Goal: Task Accomplishment & Management: Manage account settings

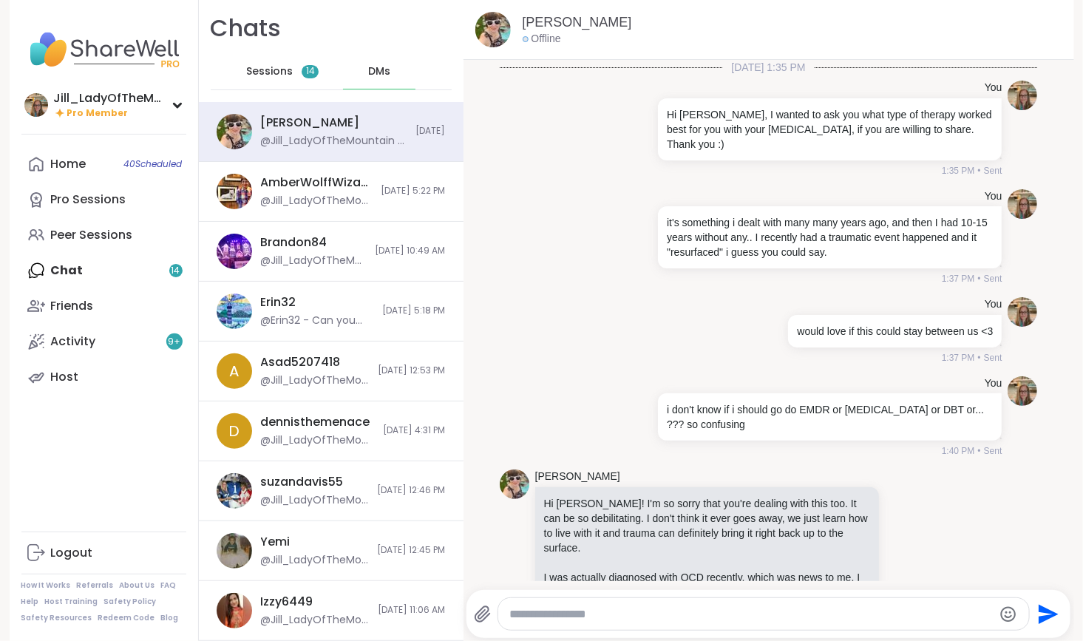
scroll to position [14950, 0]
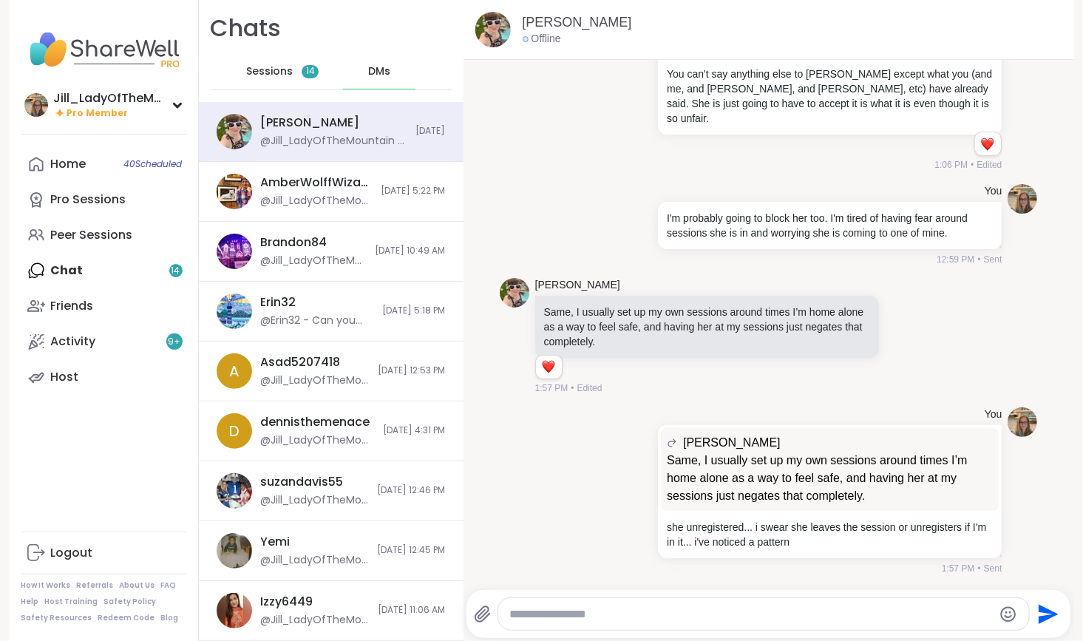
click at [263, 58] on div "Sessions 14" at bounding box center [283, 71] width 72 height 35
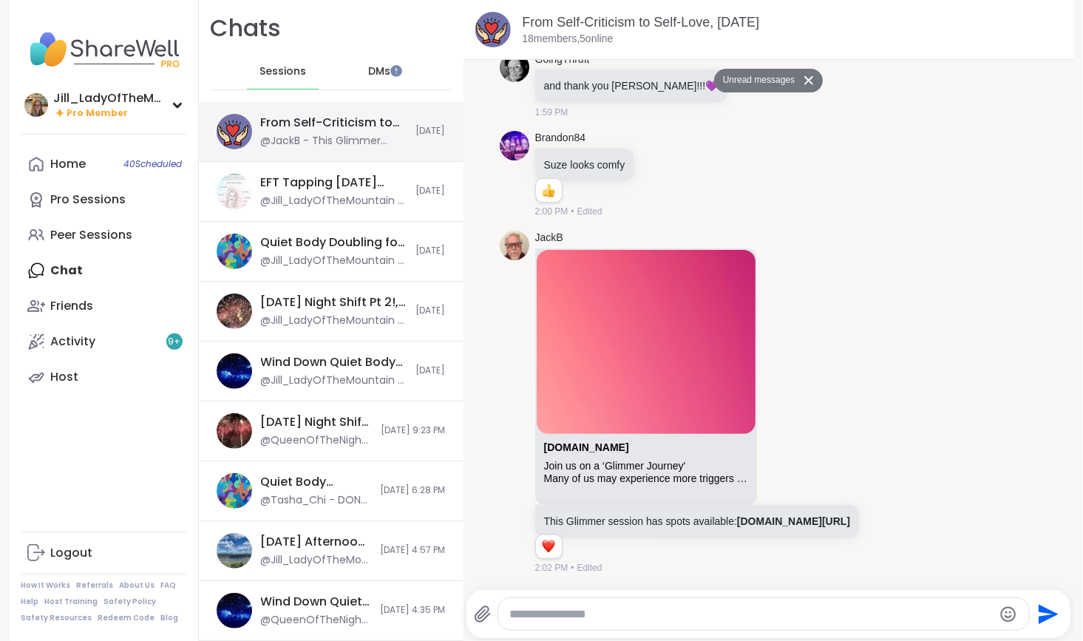
click at [303, 130] on div "From Self-Criticism to Self-Love, Sep 07" at bounding box center [334, 123] width 146 height 16
click at [122, 375] on link "Host" at bounding box center [103, 376] width 165 height 35
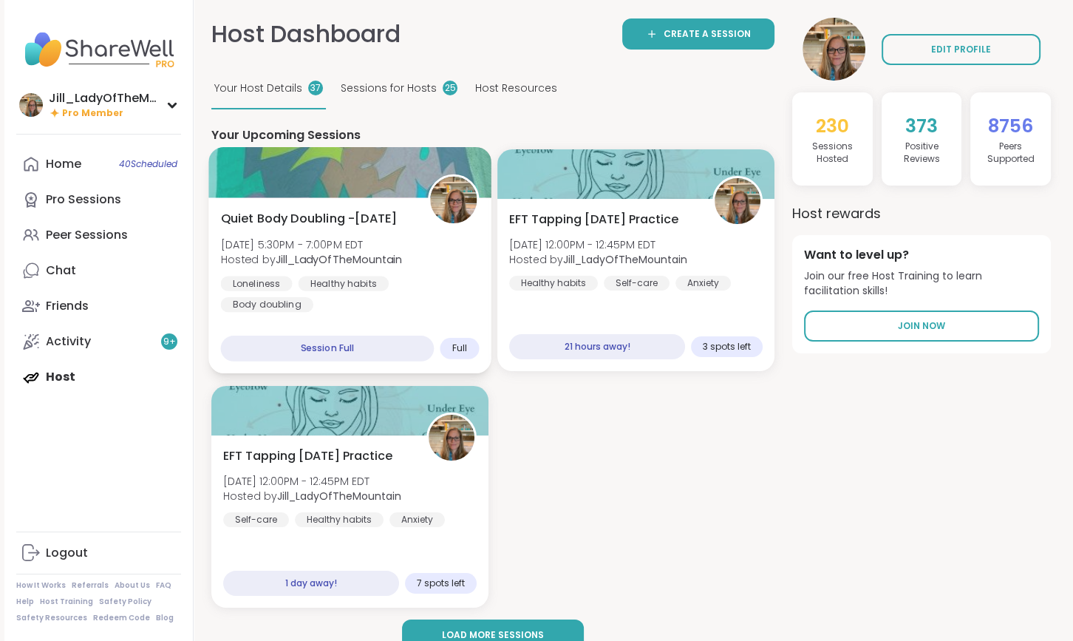
click at [397, 270] on div "Quiet Body Doubling -Sunday Sun, Sep 07 | 5:30PM - 7:00PM EDT Hosted by Jill_La…" at bounding box center [350, 261] width 259 height 103
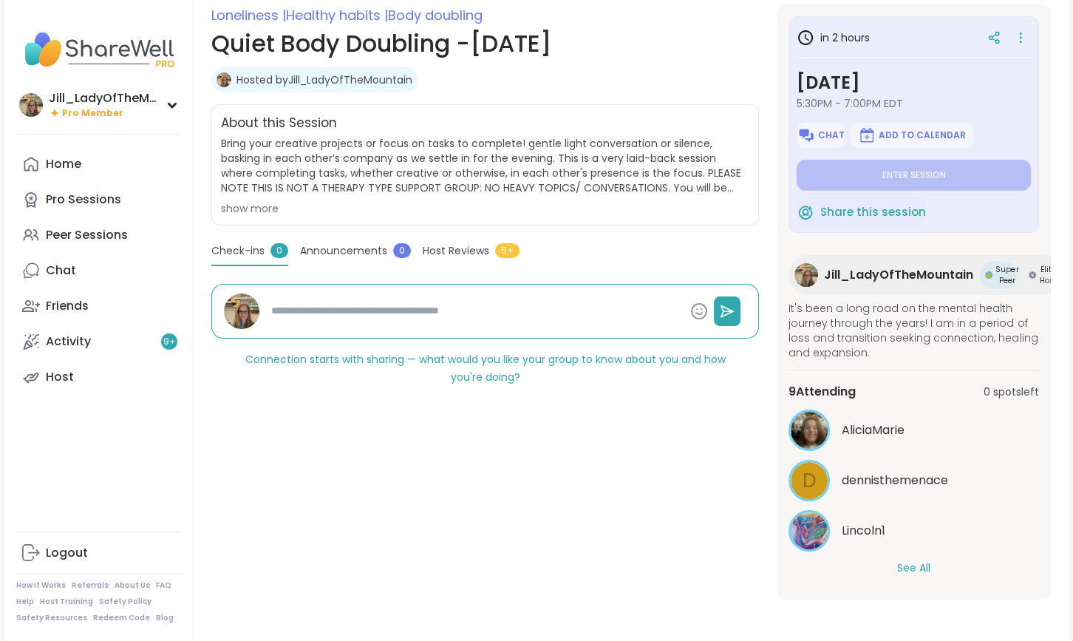
scroll to position [216, 0]
click at [920, 560] on button "See All" at bounding box center [913, 568] width 33 height 16
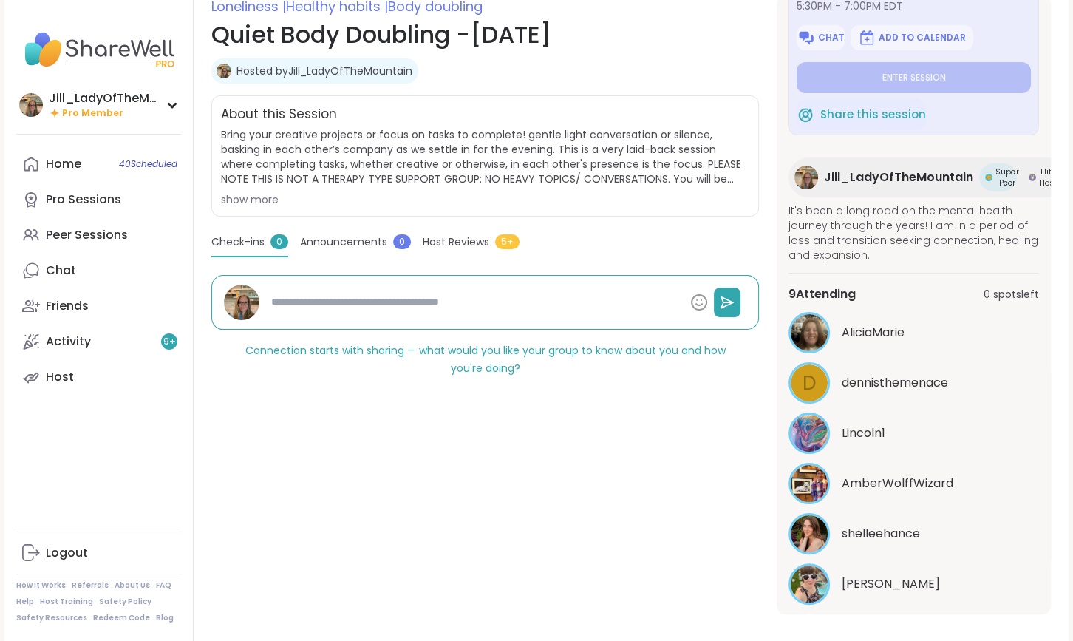
scroll to position [0, 0]
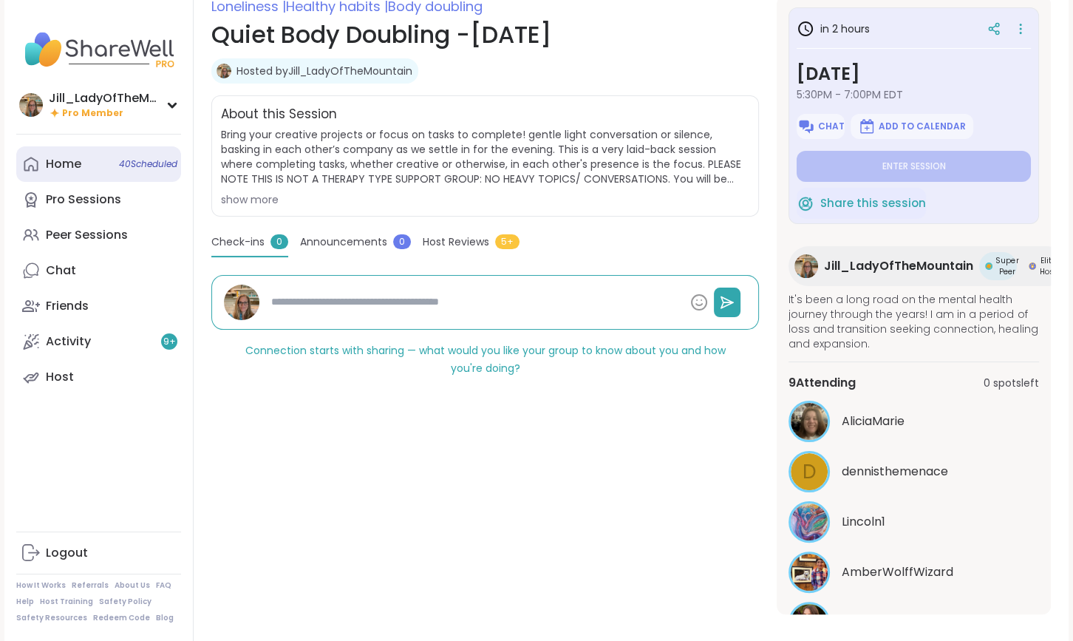
click at [144, 157] on link "Home 40 Scheduled" at bounding box center [98, 163] width 165 height 35
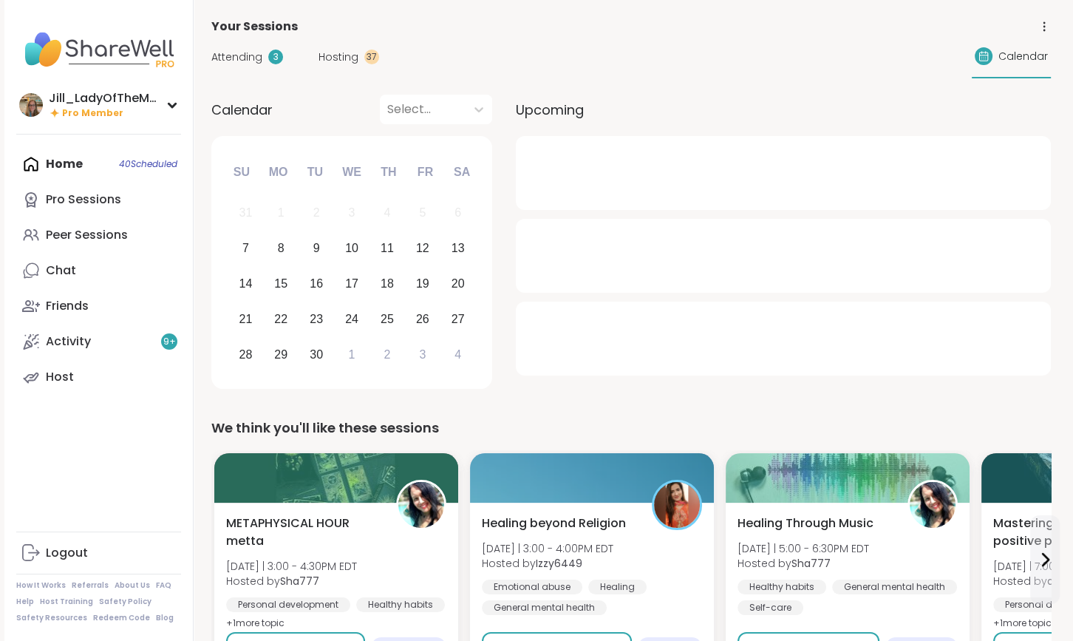
click at [249, 58] on span "Attending" at bounding box center [236, 58] width 51 height 16
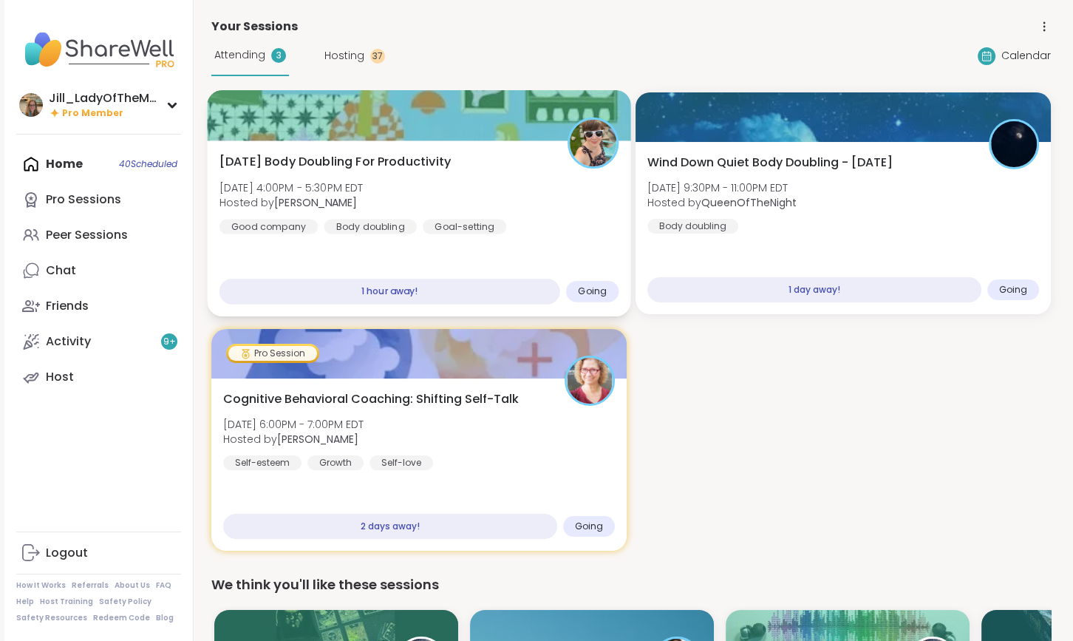
click at [540, 218] on div "Sunday Body Doubling For Productivity Sun, Sep 07 | 4:00PM - 5:30PM EDT Hosted …" at bounding box center [420, 193] width 400 height 81
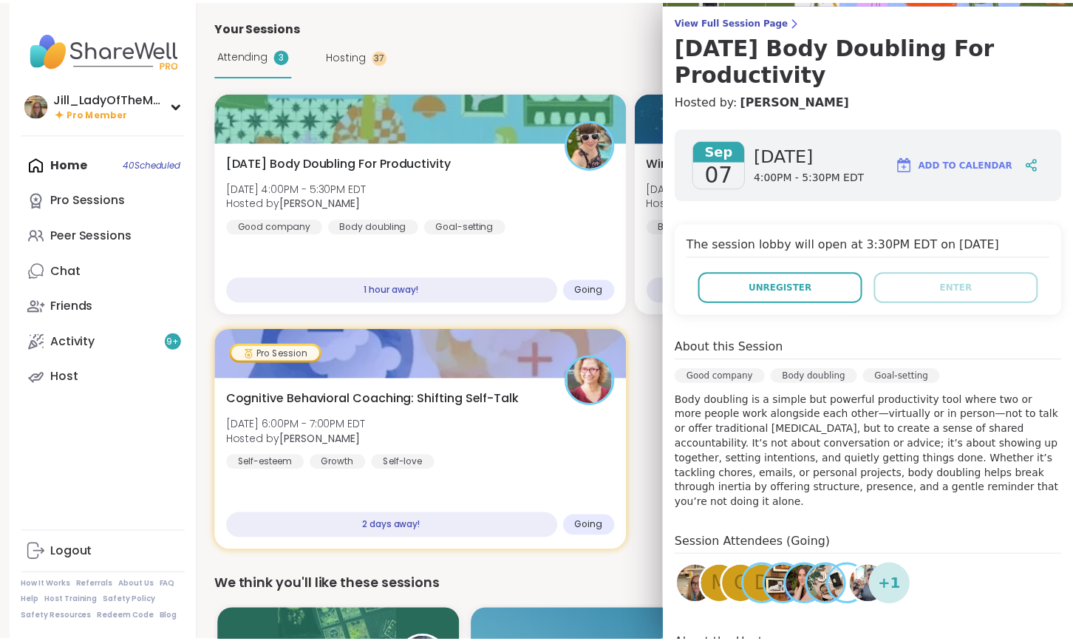
scroll to position [126, 0]
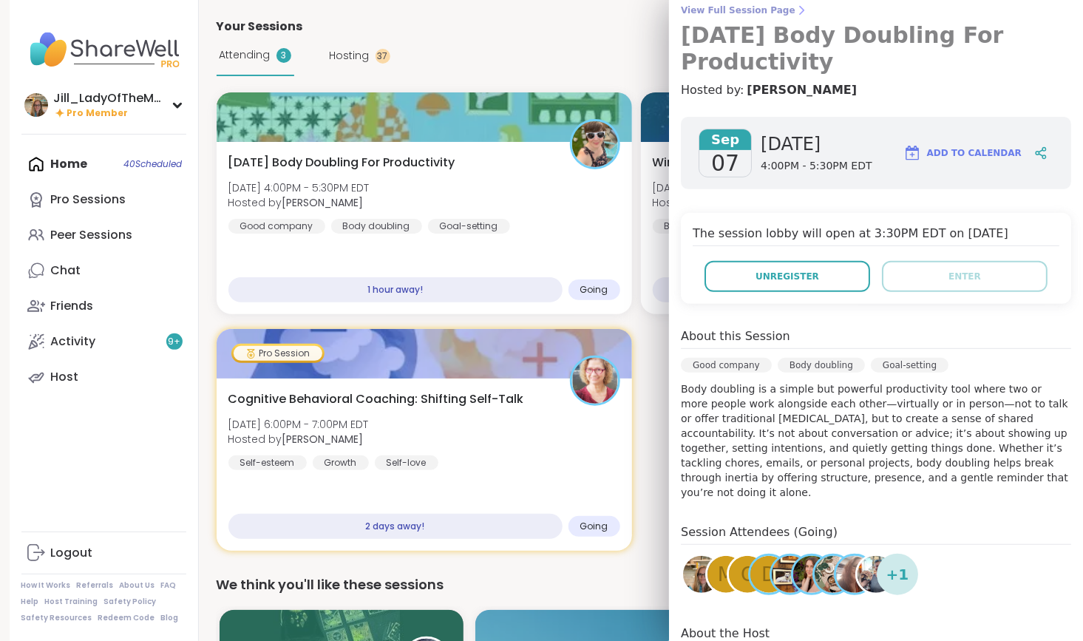
click at [733, 10] on span "View Full Session Page" at bounding box center [876, 10] width 390 height 12
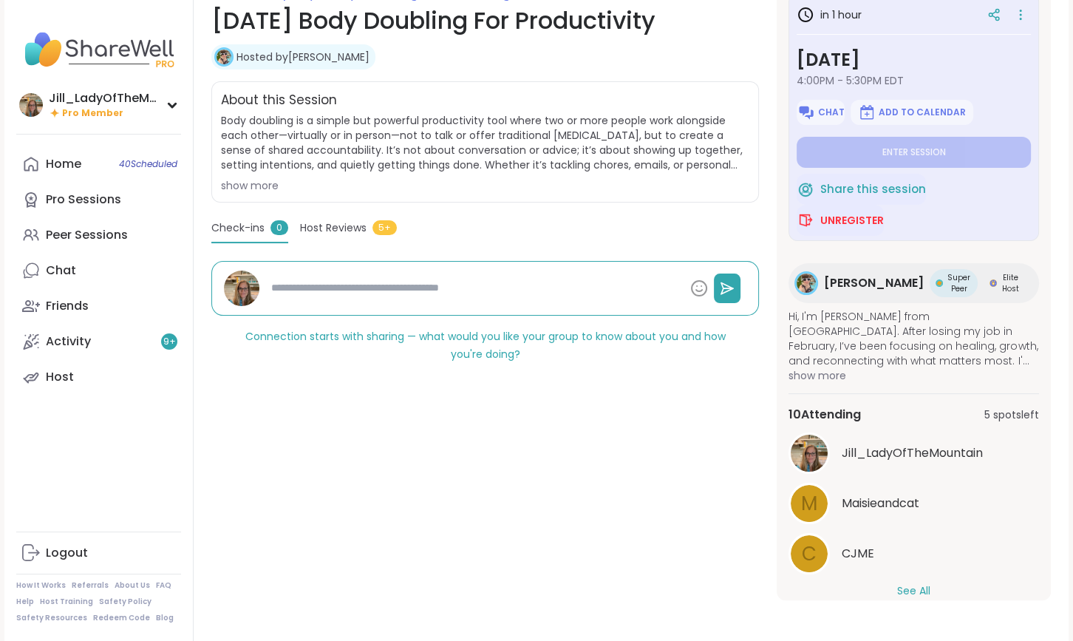
scroll to position [31, 0]
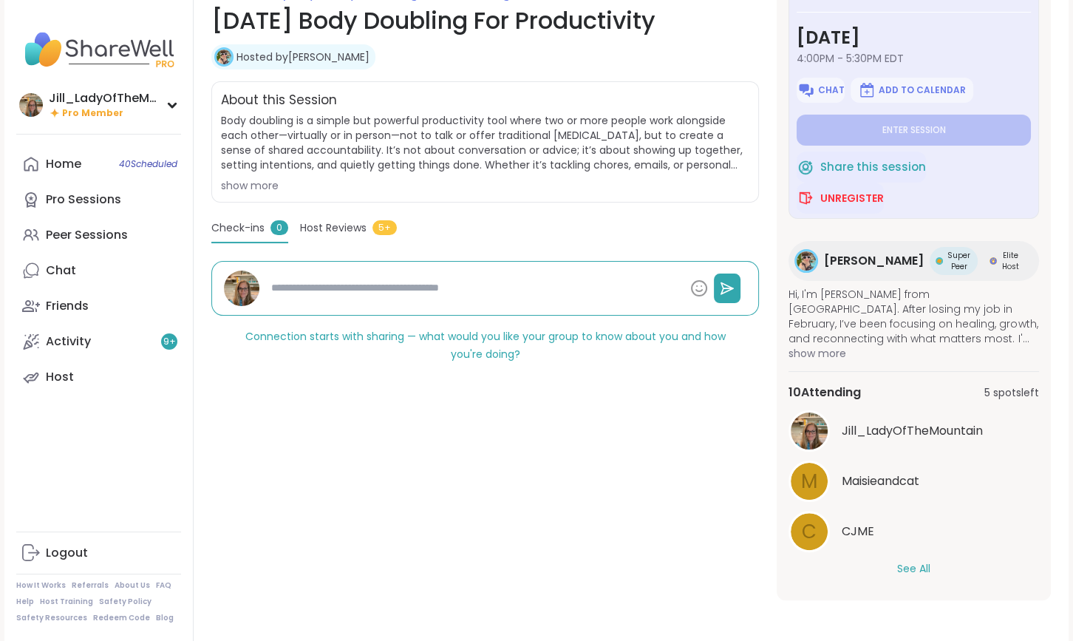
click at [917, 561] on button "See All" at bounding box center [913, 569] width 33 height 16
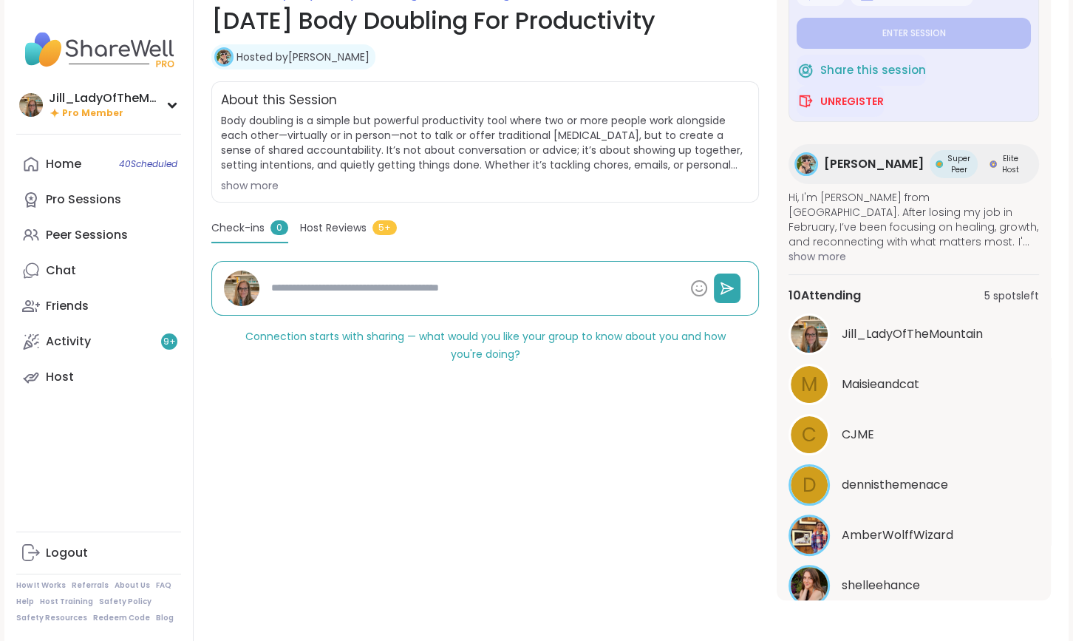
scroll to position [0, 0]
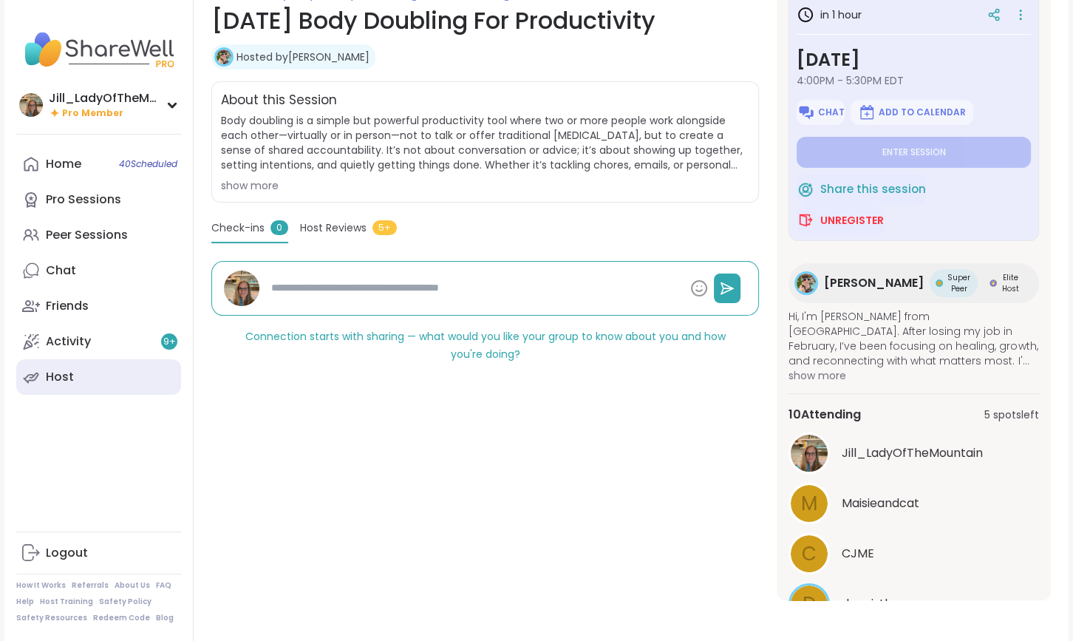
click at [141, 381] on link "Host" at bounding box center [98, 376] width 165 height 35
type textarea "*"
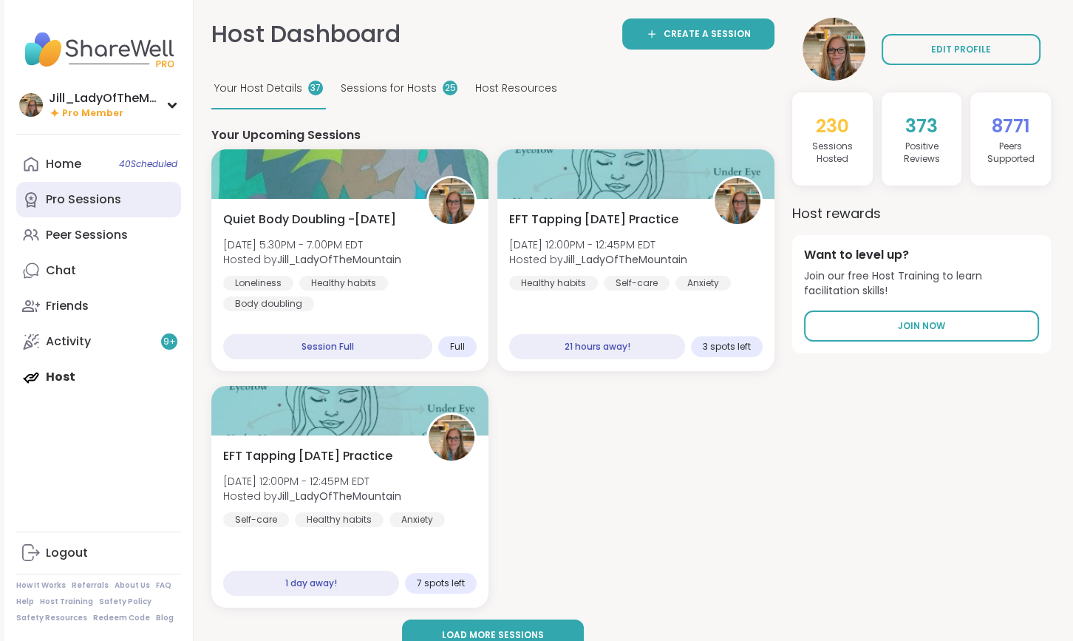
click at [119, 206] on div "Pro Sessions" at bounding box center [83, 199] width 75 height 16
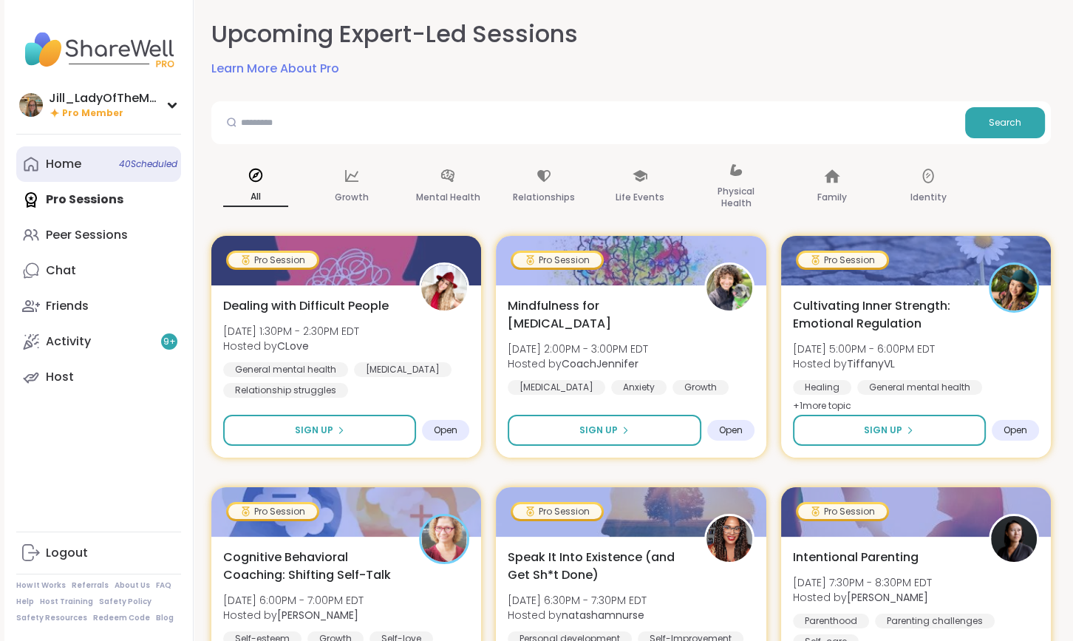
click at [109, 166] on link "Home 40 Scheduled" at bounding box center [98, 163] width 165 height 35
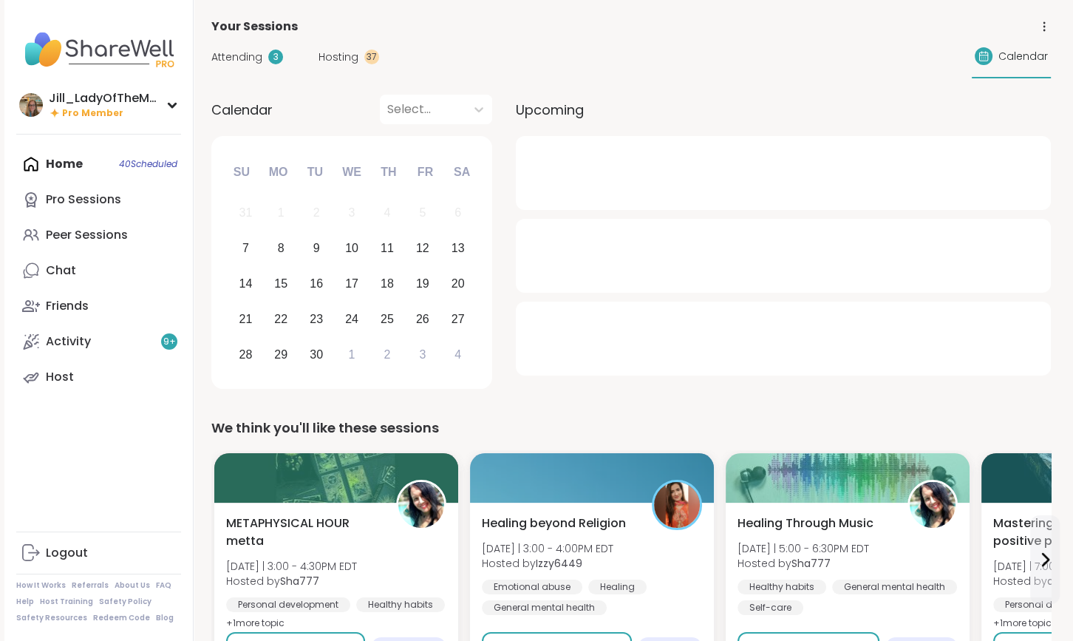
click at [338, 58] on span "Hosting" at bounding box center [339, 58] width 40 height 16
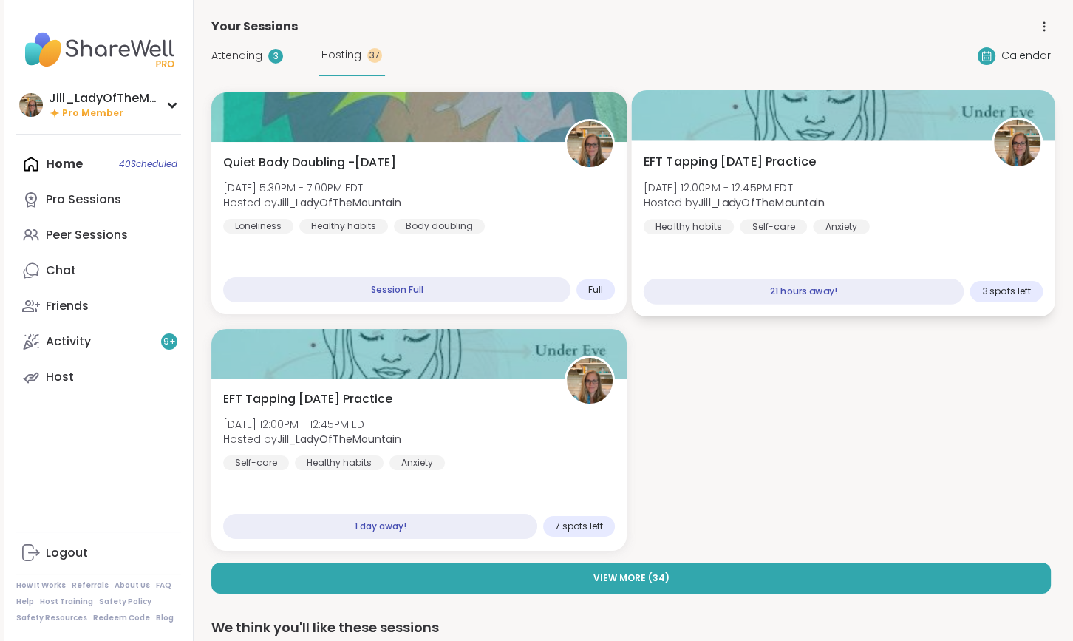
click at [761, 236] on div "EFT Tapping Monday Practice Mon, Sep 08 | 12:00PM - 12:45PM EDT Hosted by Jill_…" at bounding box center [843, 228] width 424 height 176
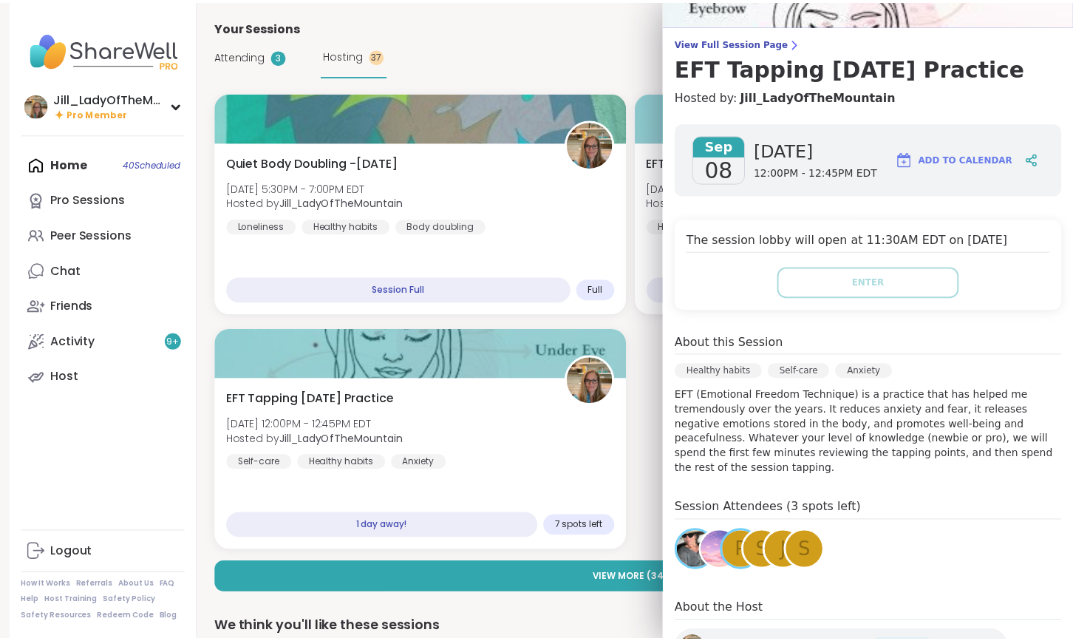
scroll to position [95, 0]
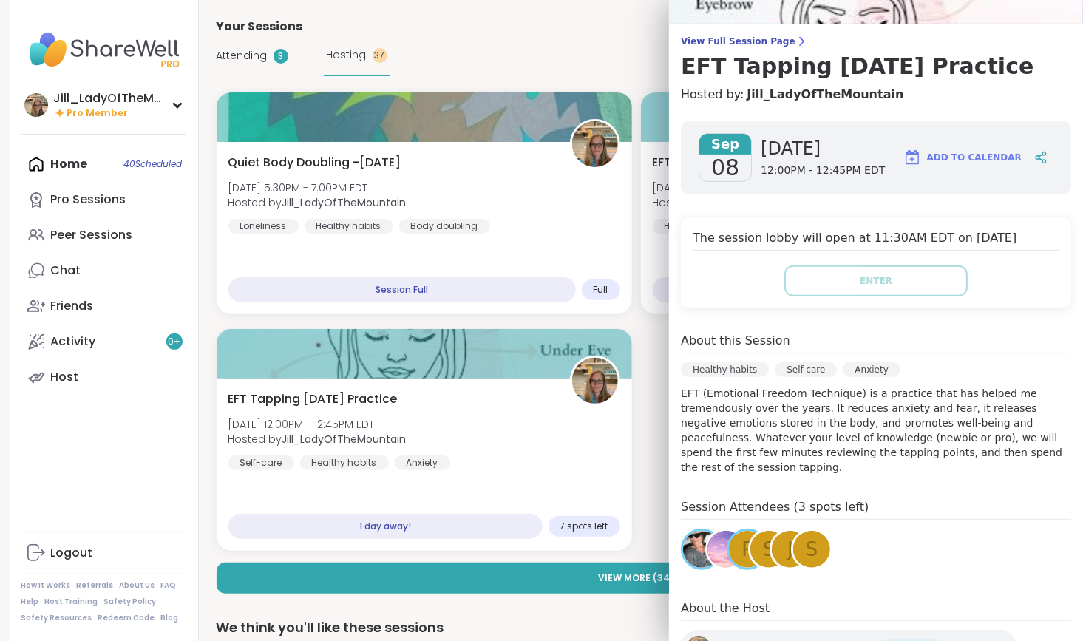
click at [807, 540] on div "s" at bounding box center [811, 549] width 37 height 37
click at [772, 542] on div "j" at bounding box center [790, 549] width 37 height 37
click at [750, 535] on div "s" at bounding box center [768, 549] width 37 height 37
click at [729, 543] on div "p" at bounding box center [747, 549] width 37 height 37
click at [707, 535] on img at bounding box center [725, 549] width 37 height 37
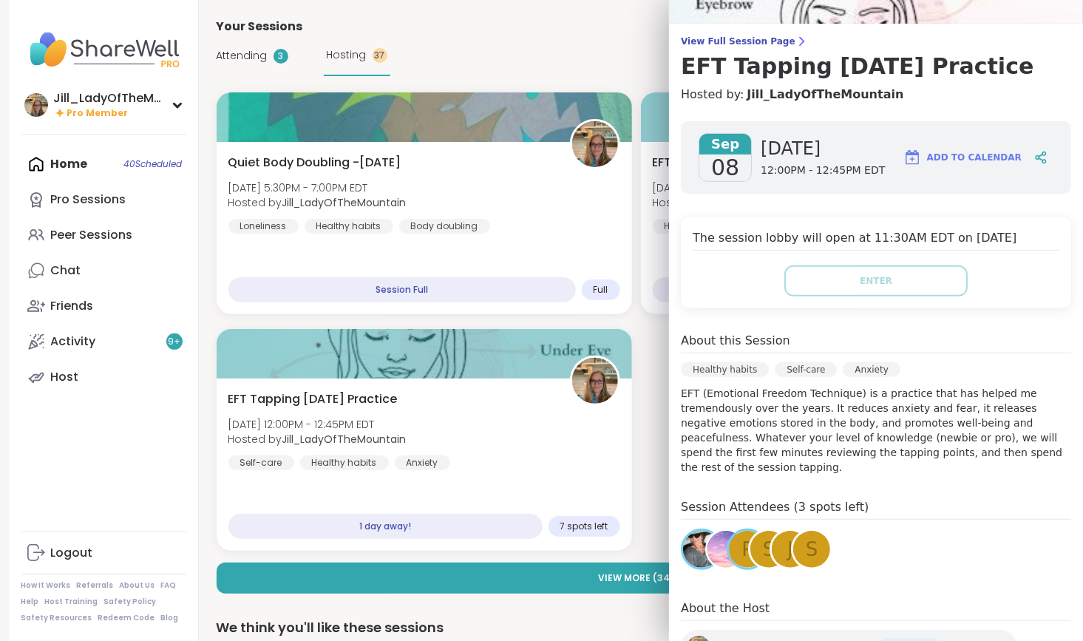
click at [683, 540] on img at bounding box center [701, 549] width 37 height 37
click at [252, 52] on span "Attending" at bounding box center [242, 56] width 51 height 16
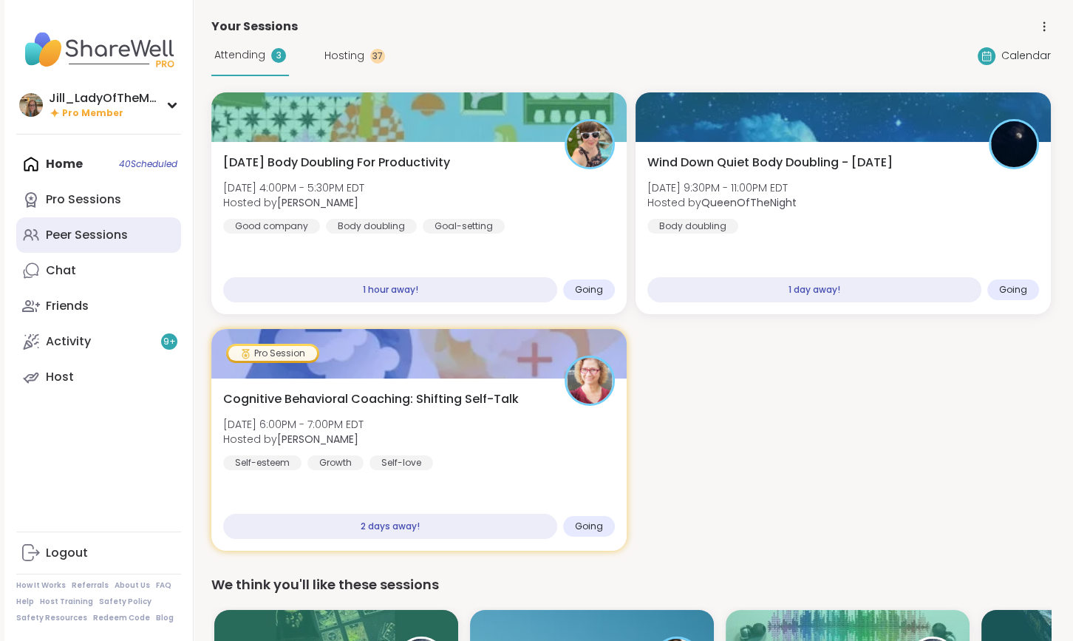
click at [131, 242] on link "Peer Sessions" at bounding box center [98, 234] width 165 height 35
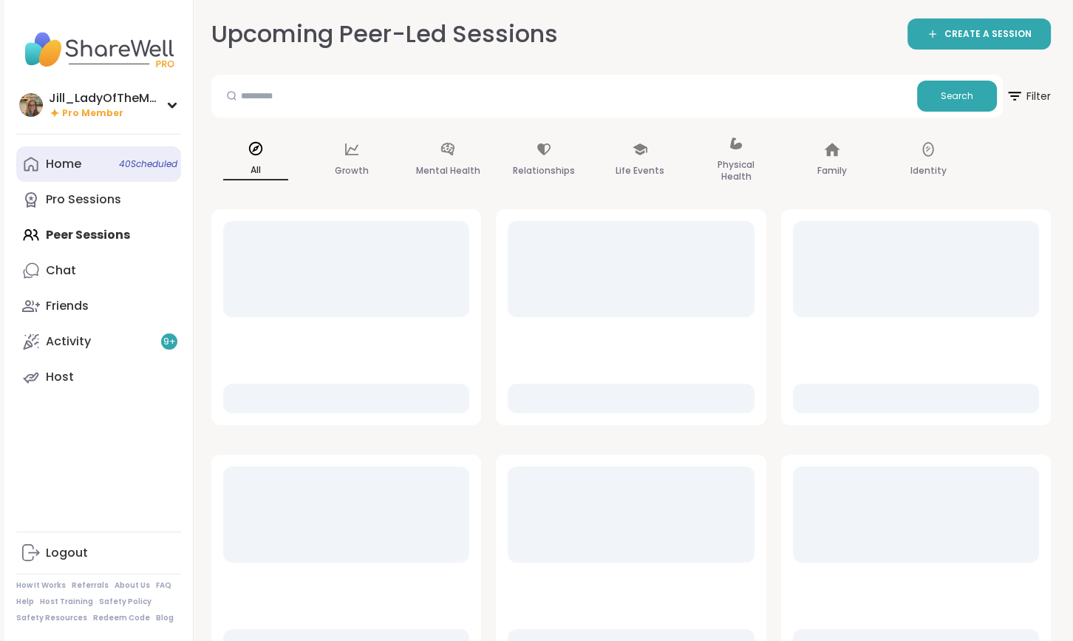
click at [126, 171] on link "Home 40 Scheduled" at bounding box center [98, 163] width 165 height 35
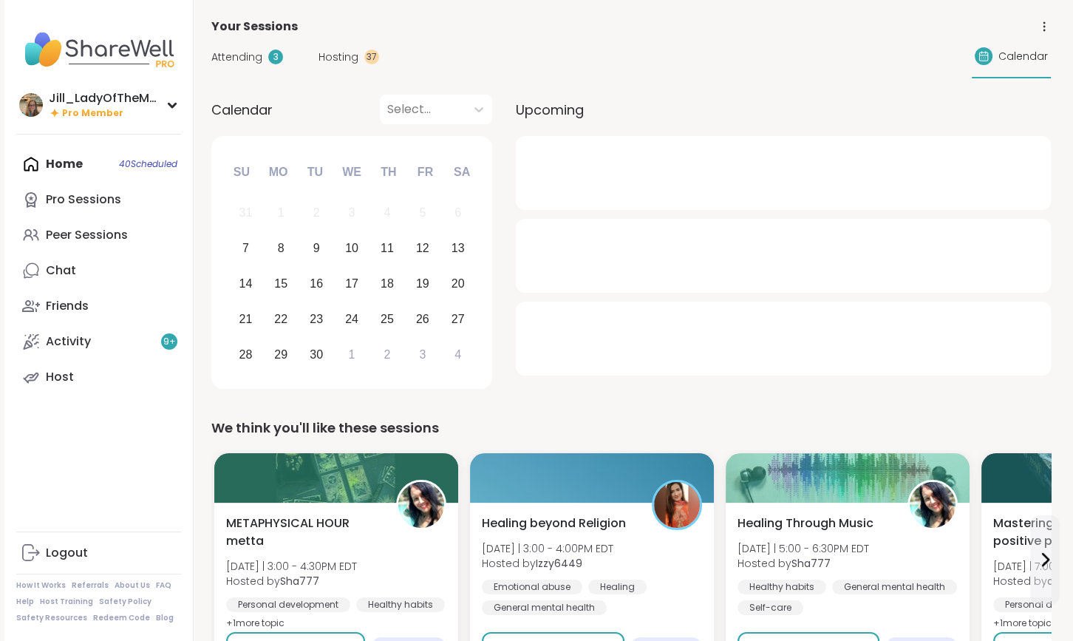
click at [240, 52] on span "Attending" at bounding box center [236, 58] width 51 height 16
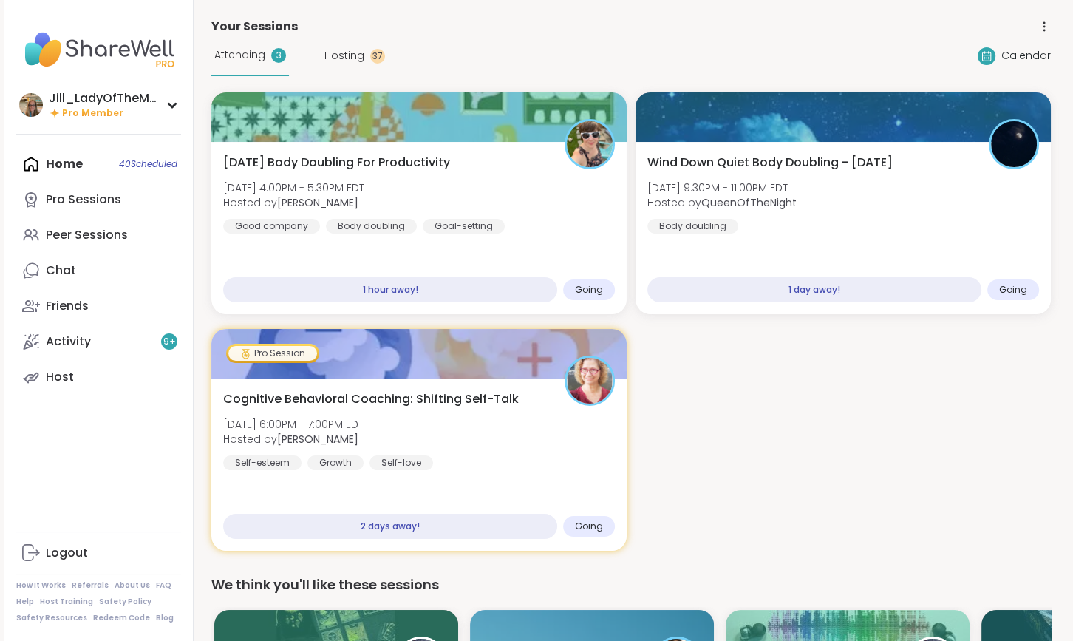
click at [347, 52] on span "Hosting" at bounding box center [344, 56] width 40 height 16
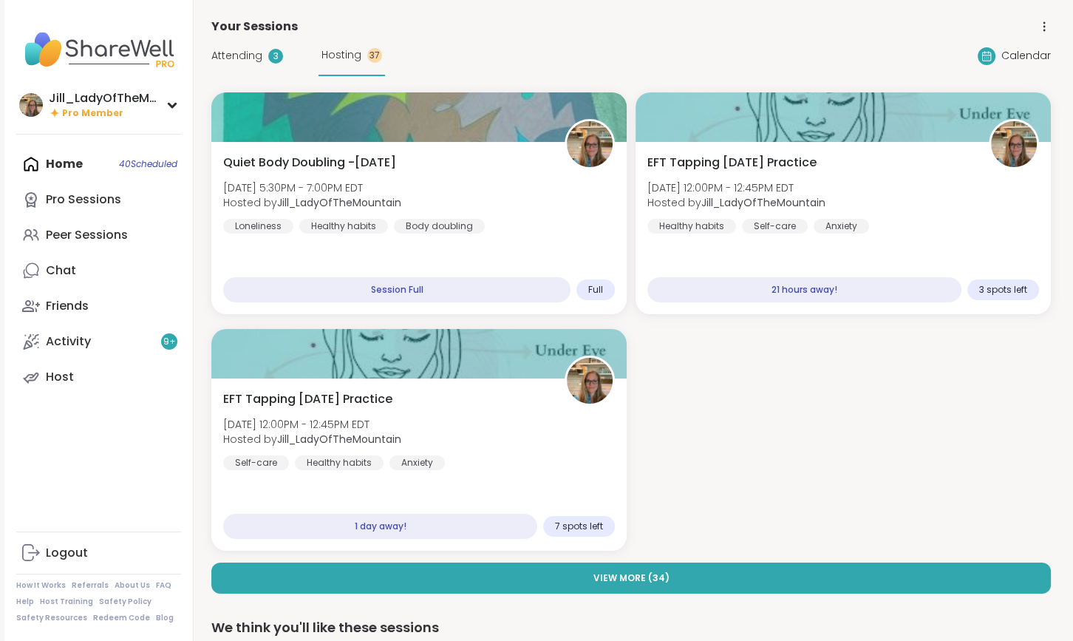
click at [253, 52] on span "Attending" at bounding box center [236, 56] width 51 height 16
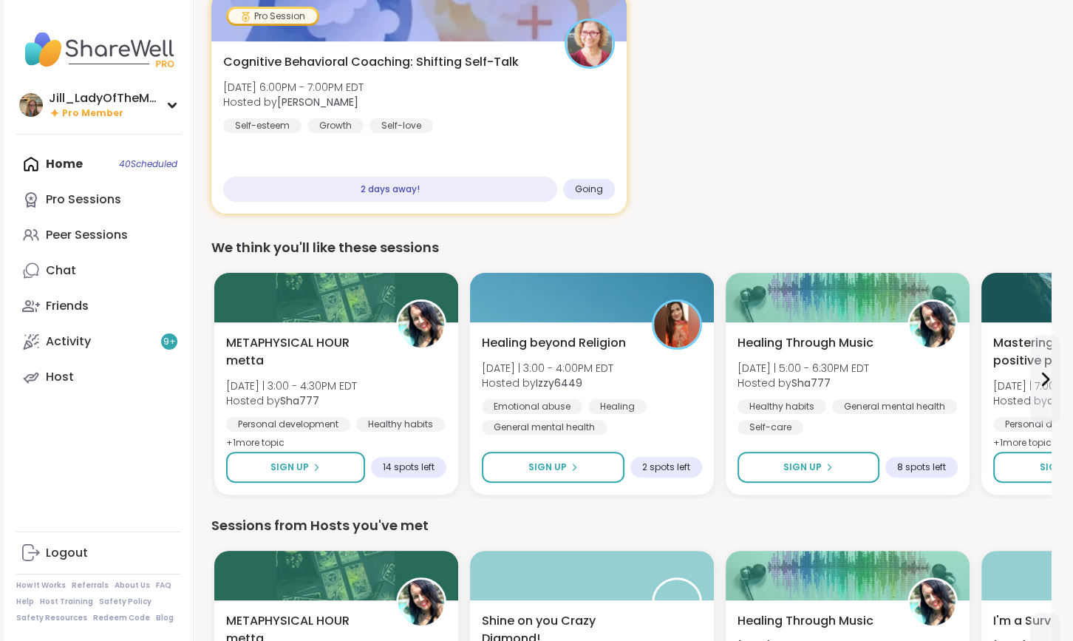
scroll to position [340, 0]
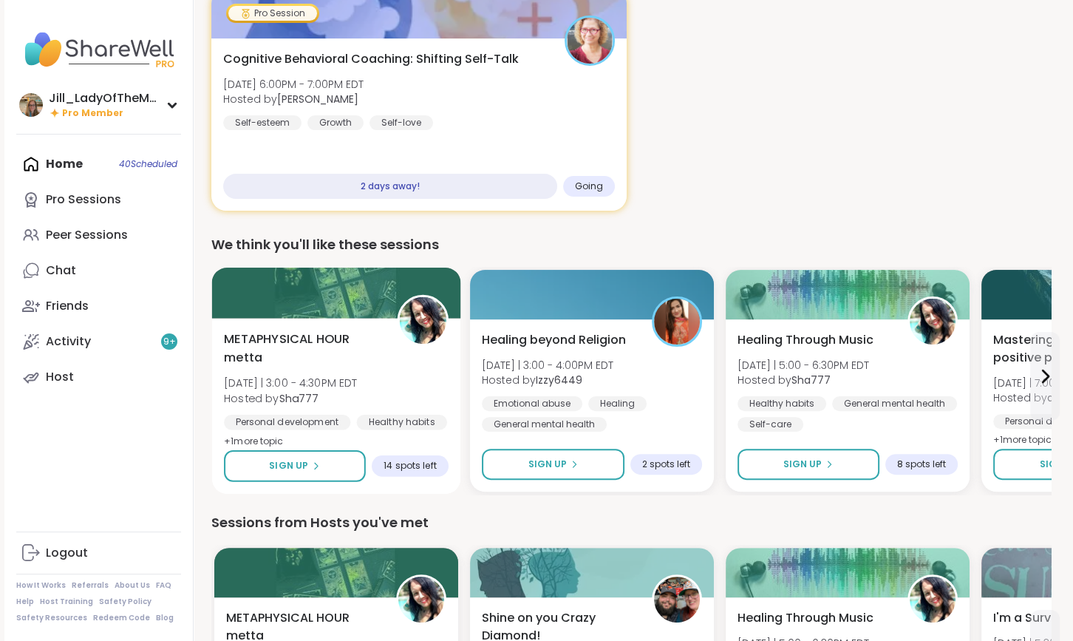
click at [375, 371] on div "METAPHYSICAL HOUR metta Sun 9/7 | 3:00 - 4:30PM EDT Hosted by Sha777 Personal d…" at bounding box center [336, 390] width 225 height 120
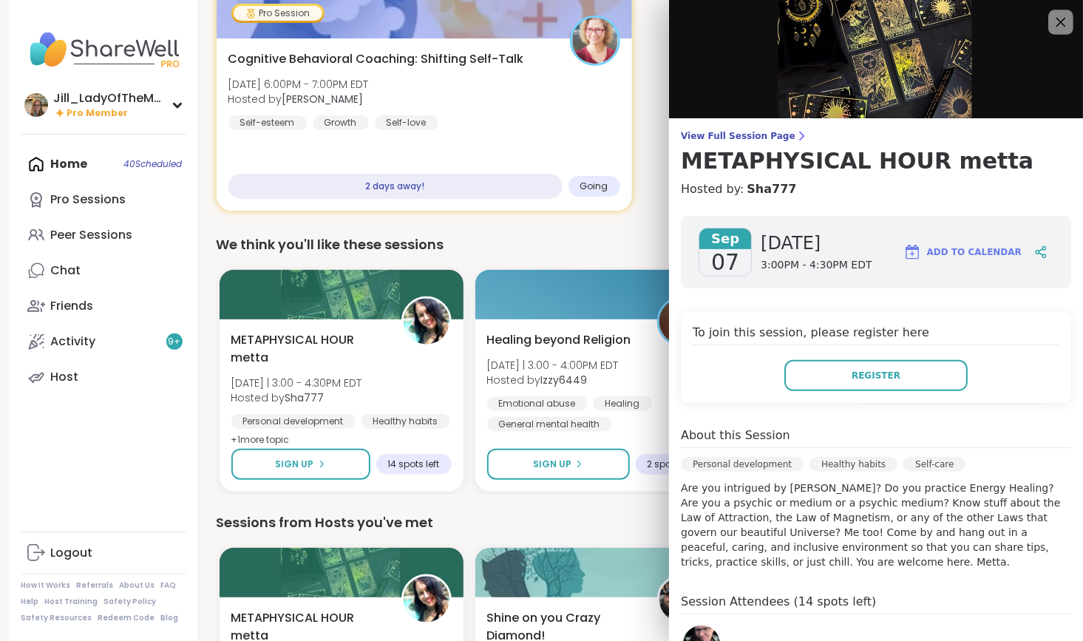
click at [1051, 18] on icon at bounding box center [1060, 22] width 18 height 18
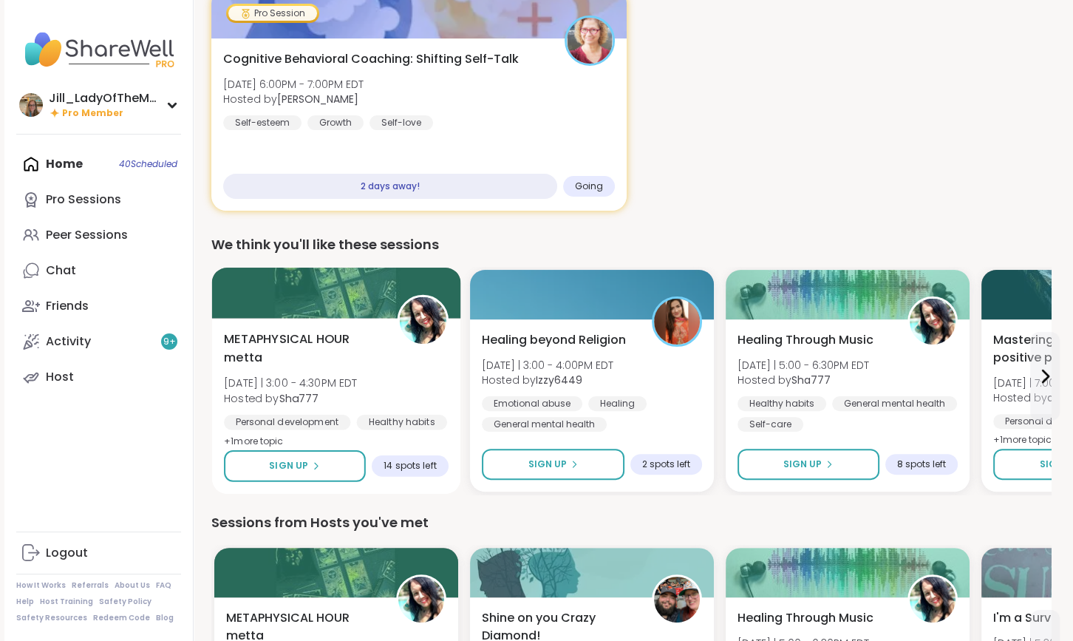
click at [356, 365] on span "METAPHYSICAL HOUR metta" at bounding box center [302, 348] width 157 height 36
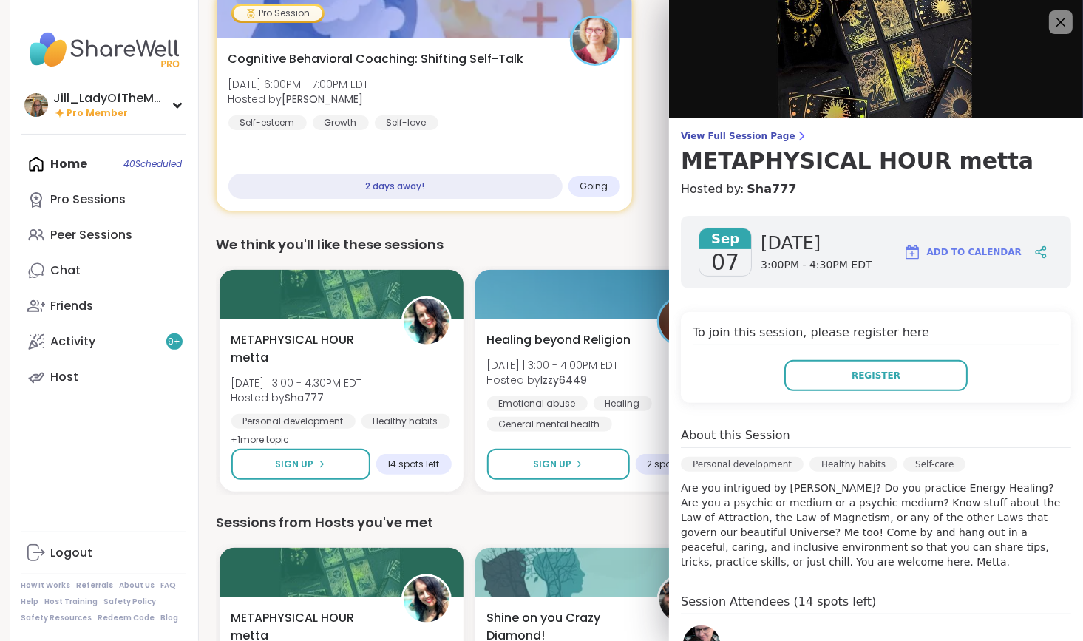
click at [692, 625] on img at bounding box center [701, 643] width 37 height 37
click at [1051, 21] on icon at bounding box center [1060, 22] width 18 height 18
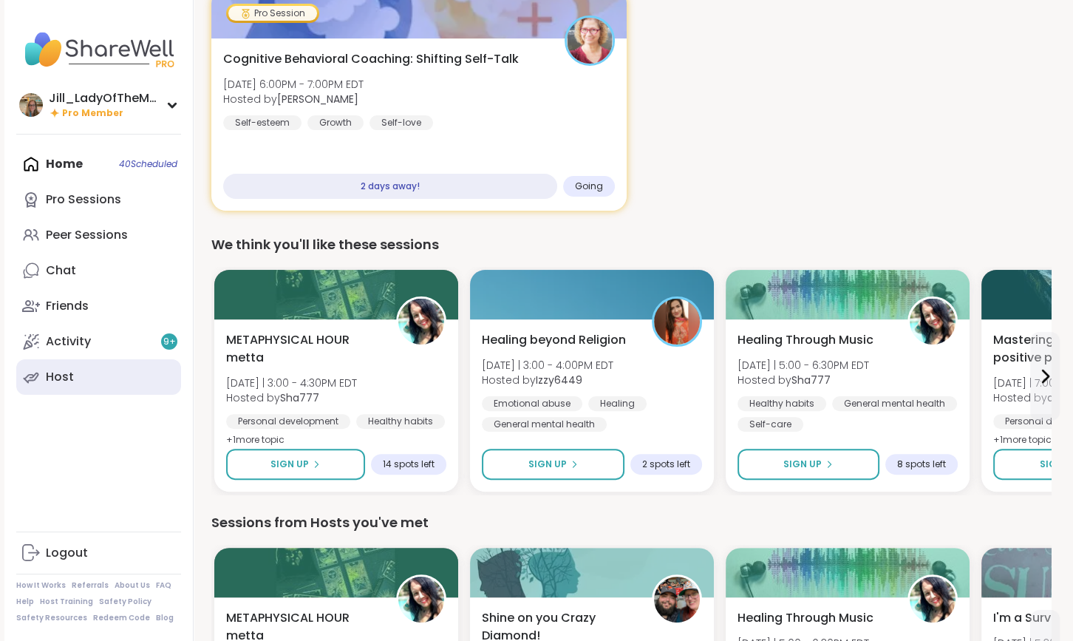
click at [66, 386] on link "Host" at bounding box center [98, 376] width 165 height 35
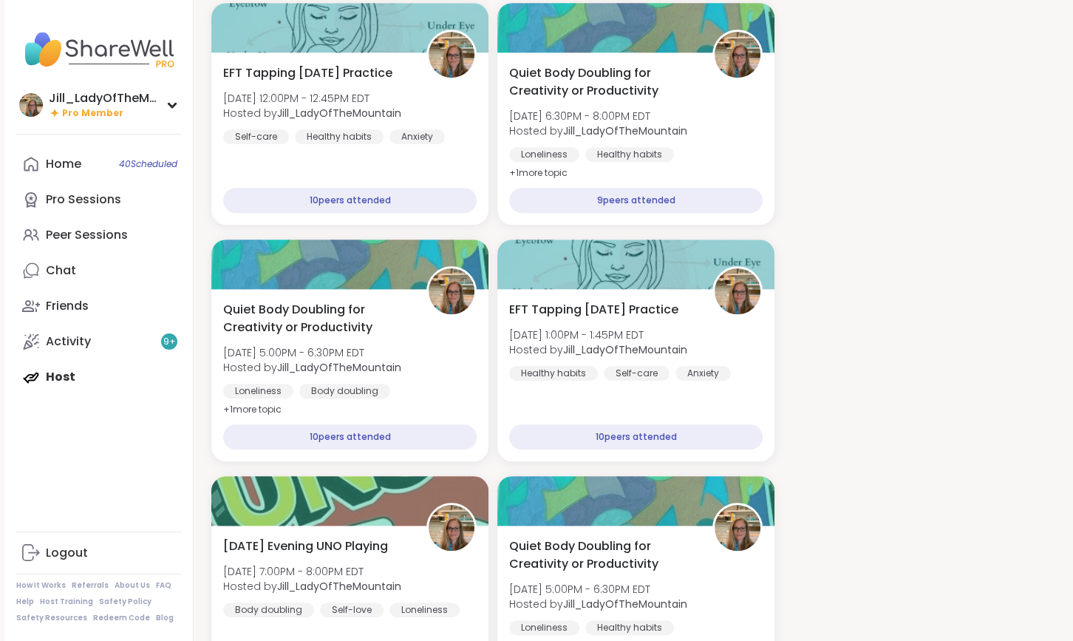
scroll to position [1265, 0]
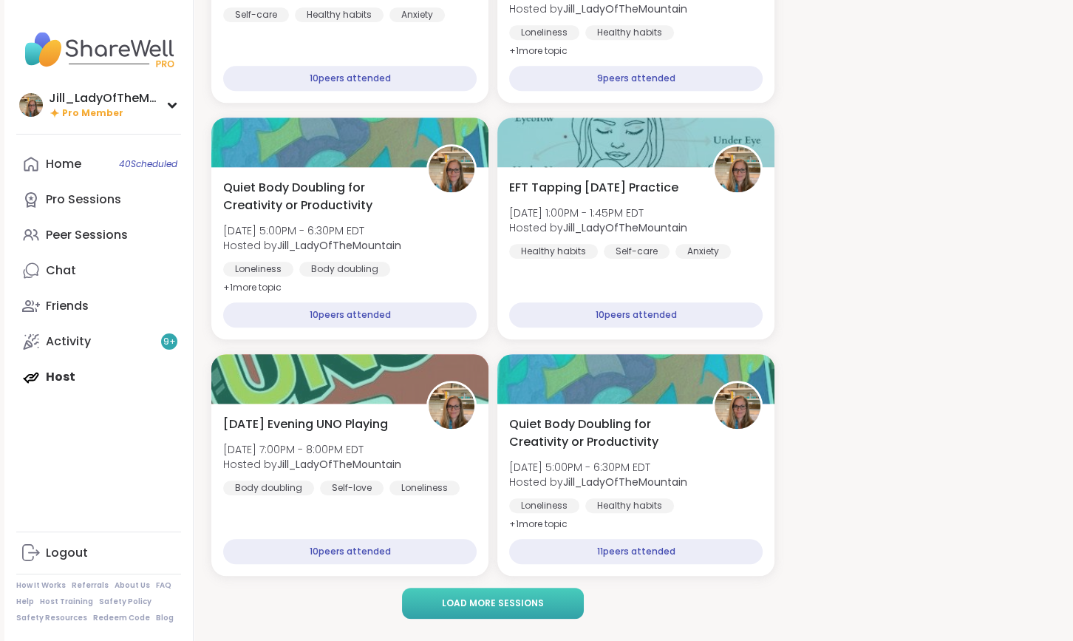
click at [495, 597] on span "Load more sessions" at bounding box center [493, 603] width 102 height 13
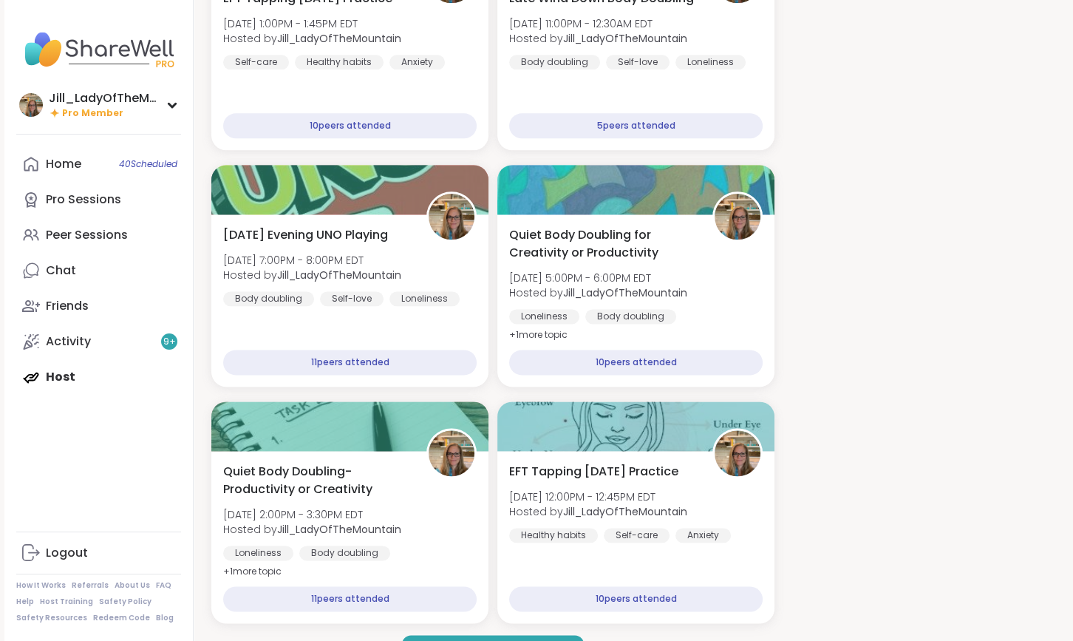
scroll to position [1974, 0]
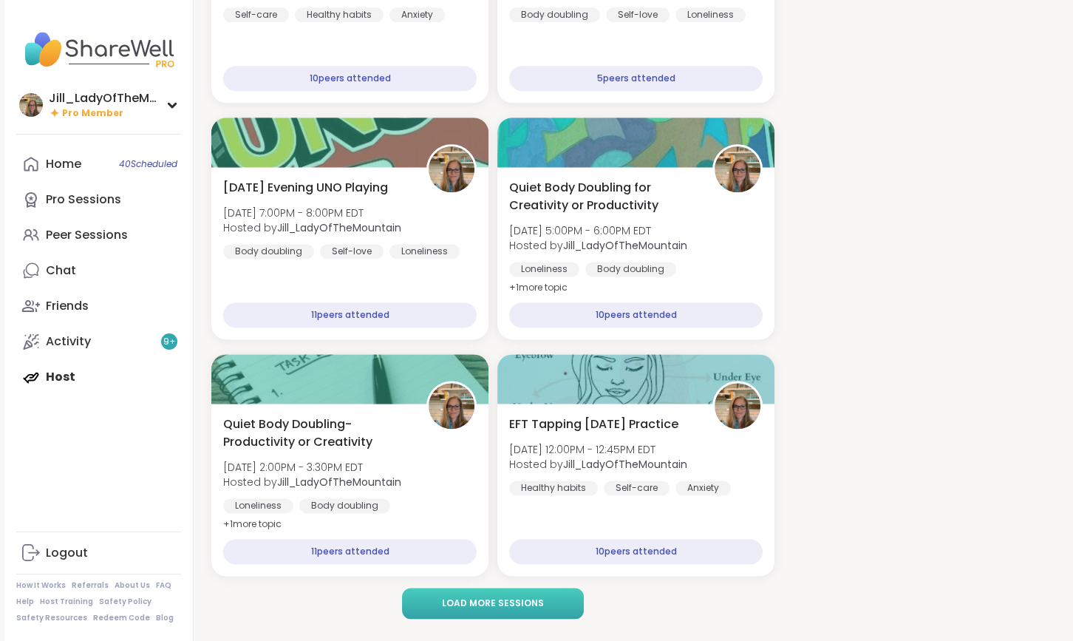
click at [537, 597] on span "Load more sessions" at bounding box center [493, 603] width 102 height 13
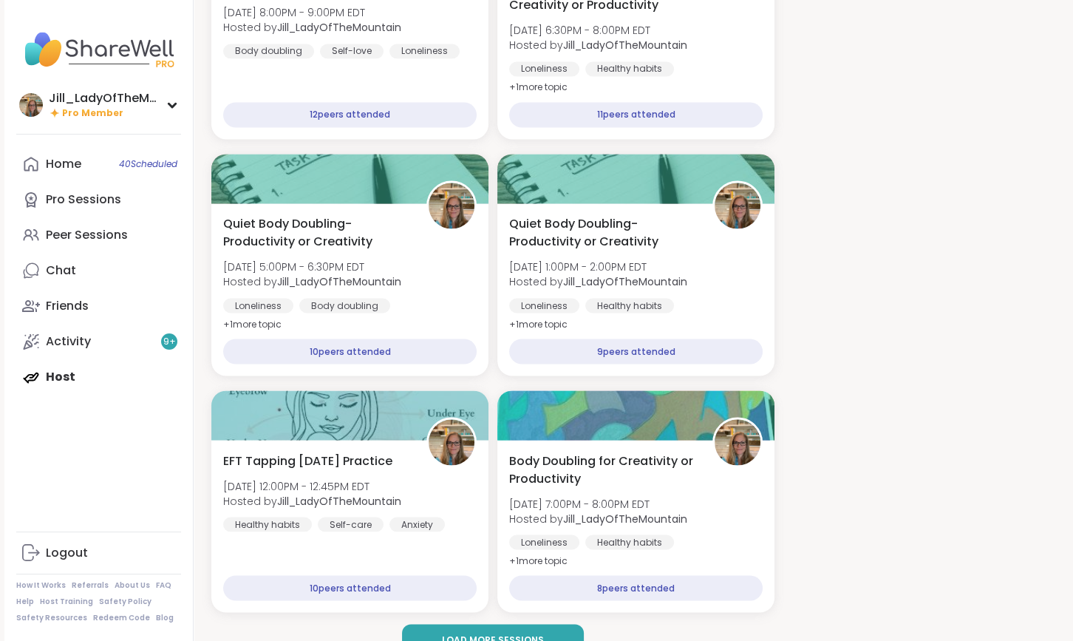
scroll to position [2684, 0]
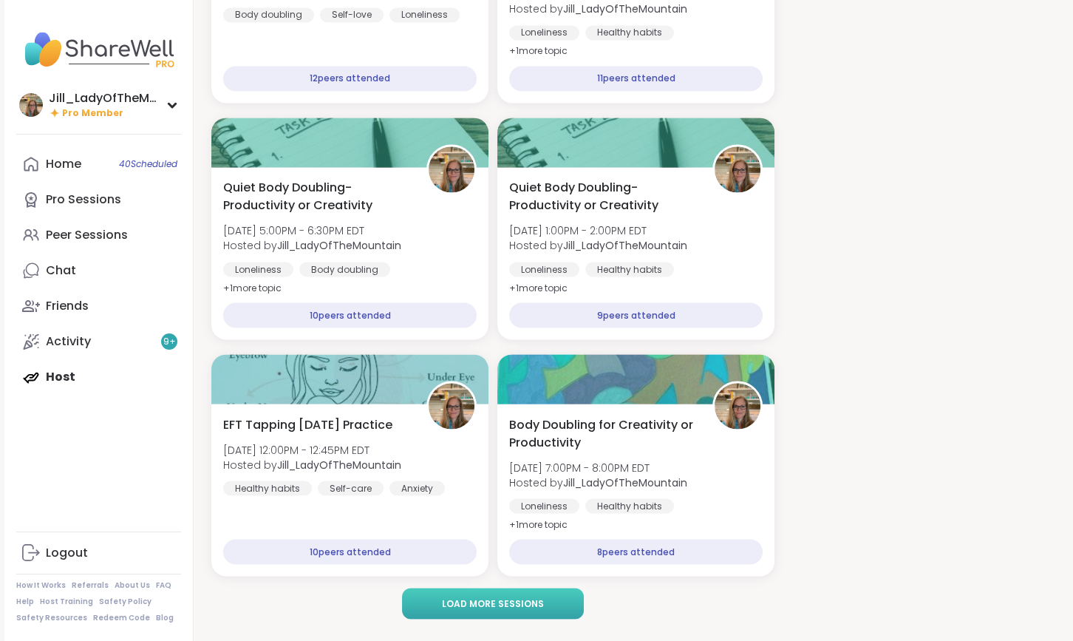
click at [486, 588] on button "Load more sessions" at bounding box center [493, 603] width 182 height 31
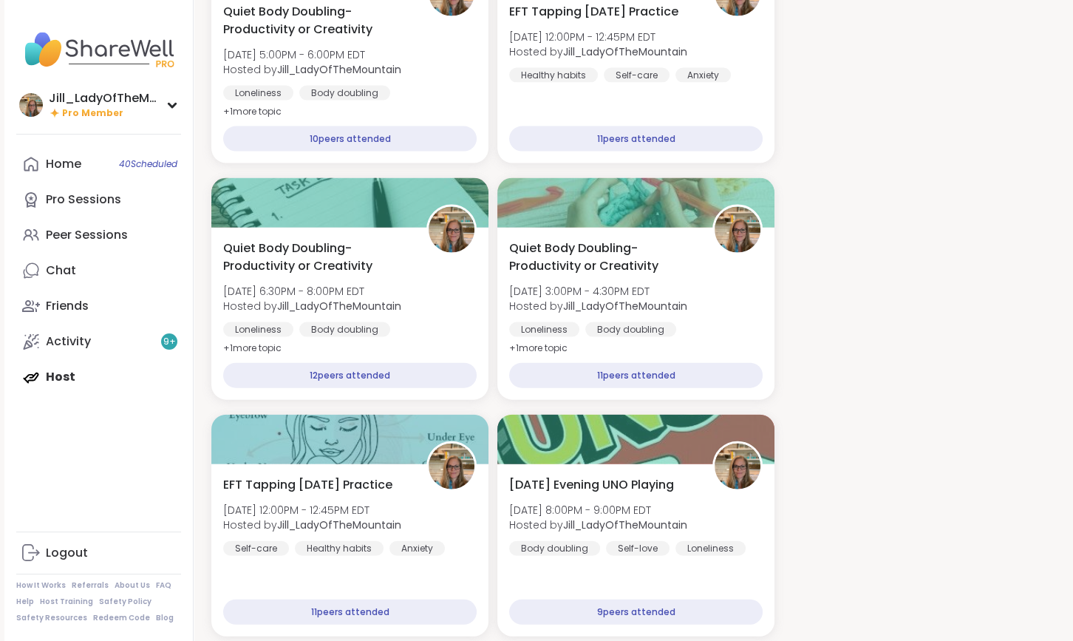
scroll to position [3394, 0]
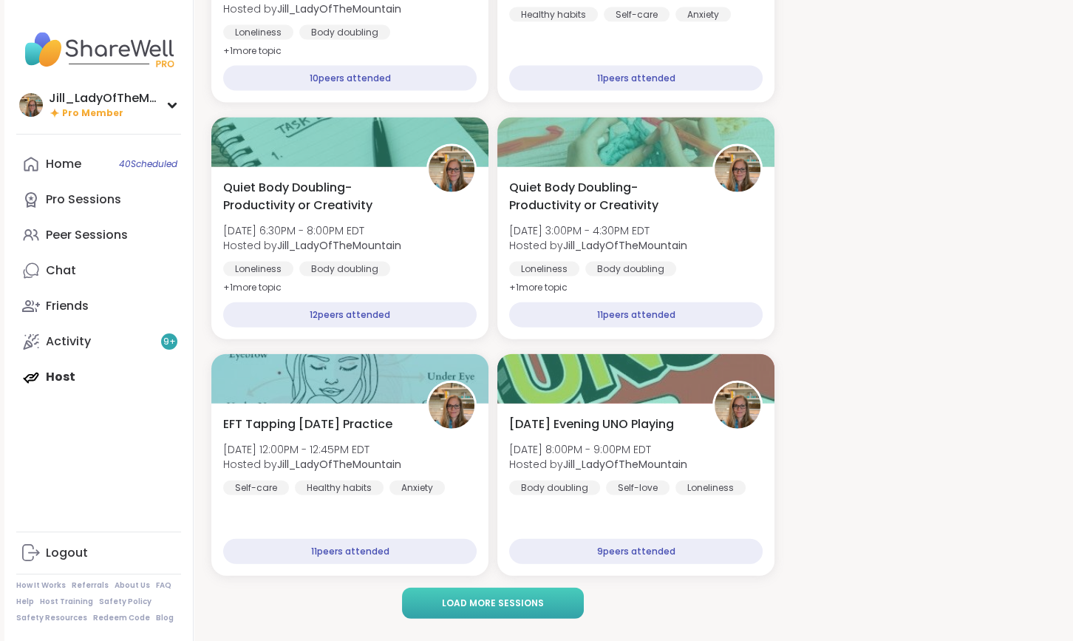
click at [536, 597] on span "Load more sessions" at bounding box center [493, 603] width 102 height 13
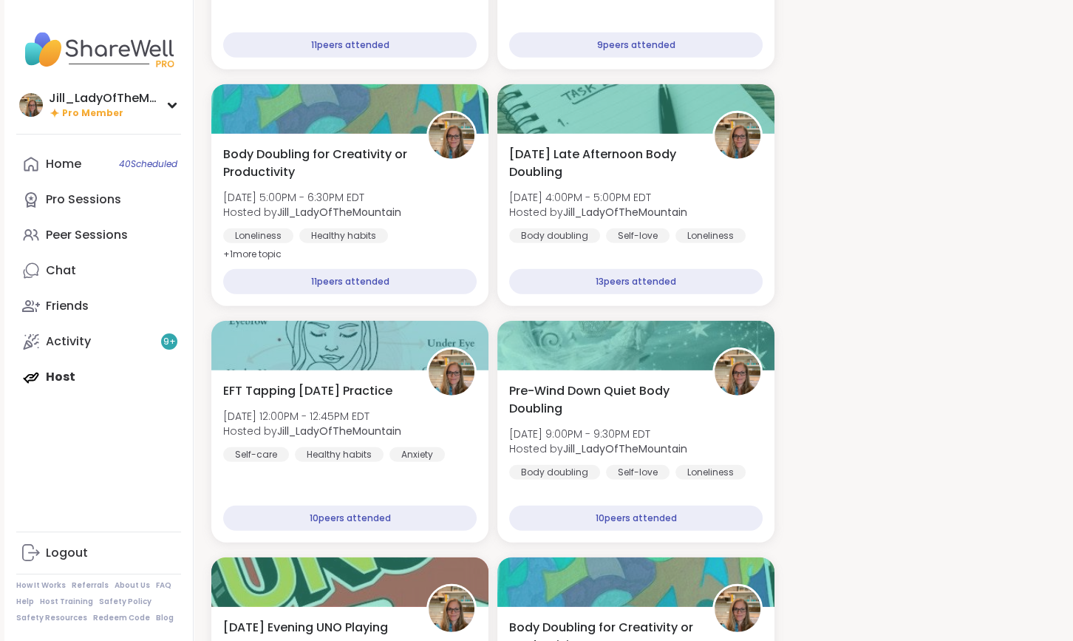
scroll to position [3924, 0]
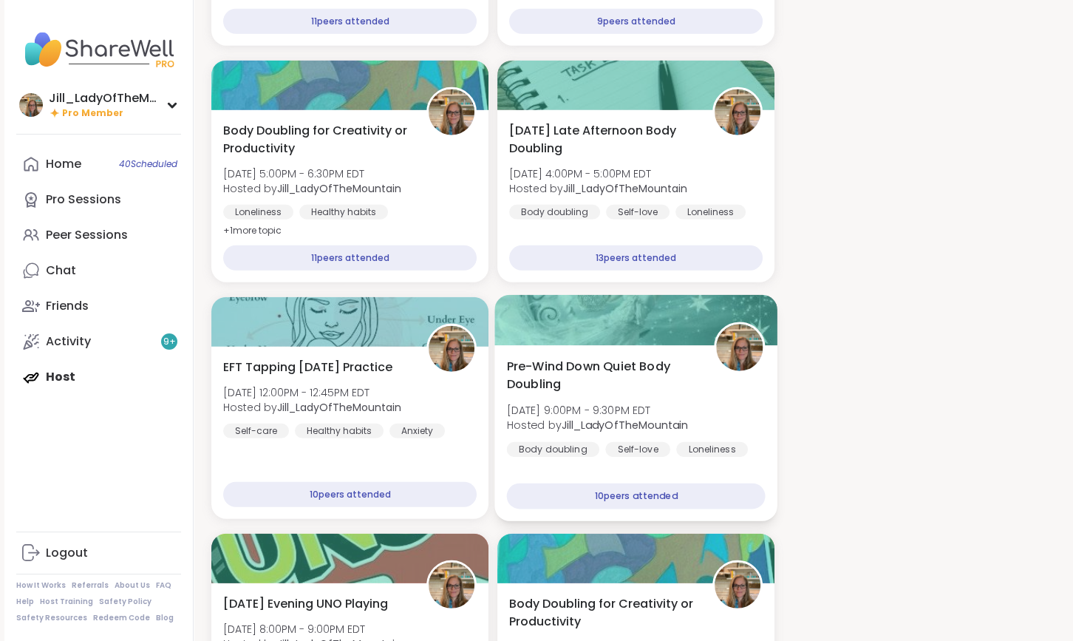
click at [664, 442] on div "Self-love" at bounding box center [637, 449] width 65 height 15
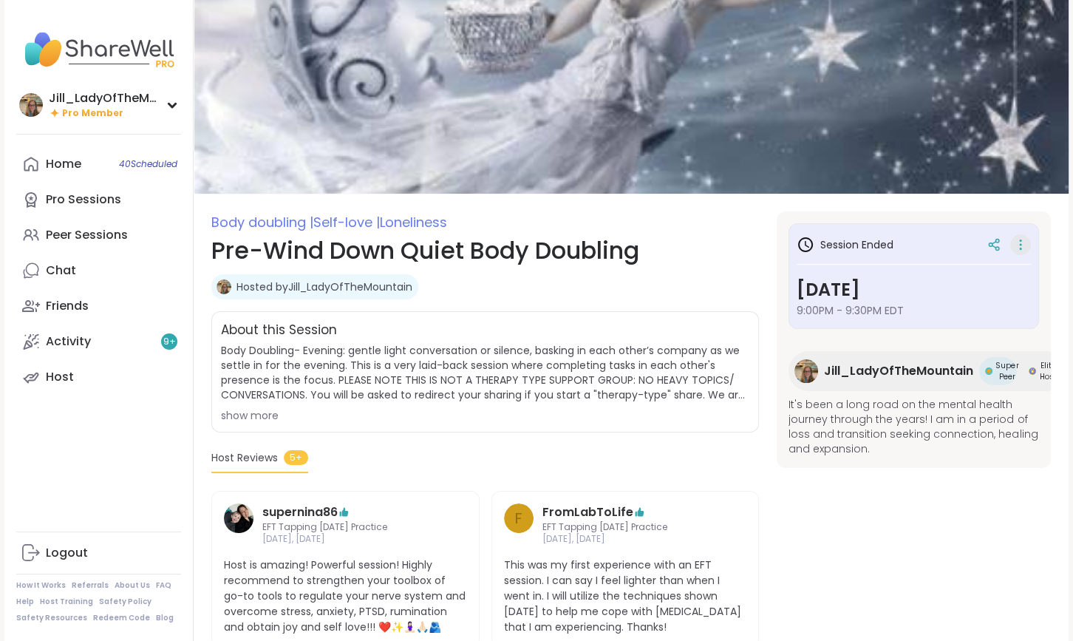
click at [1019, 243] on icon at bounding box center [1020, 244] width 15 height 21
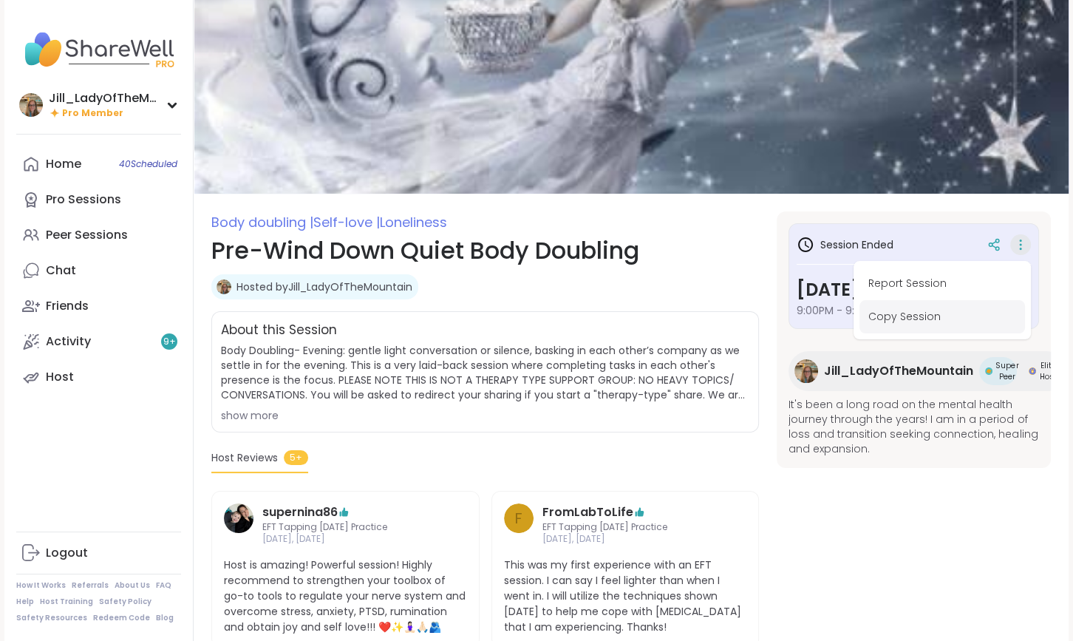
click at [903, 322] on button "Copy Session" at bounding box center [943, 316] width 166 height 33
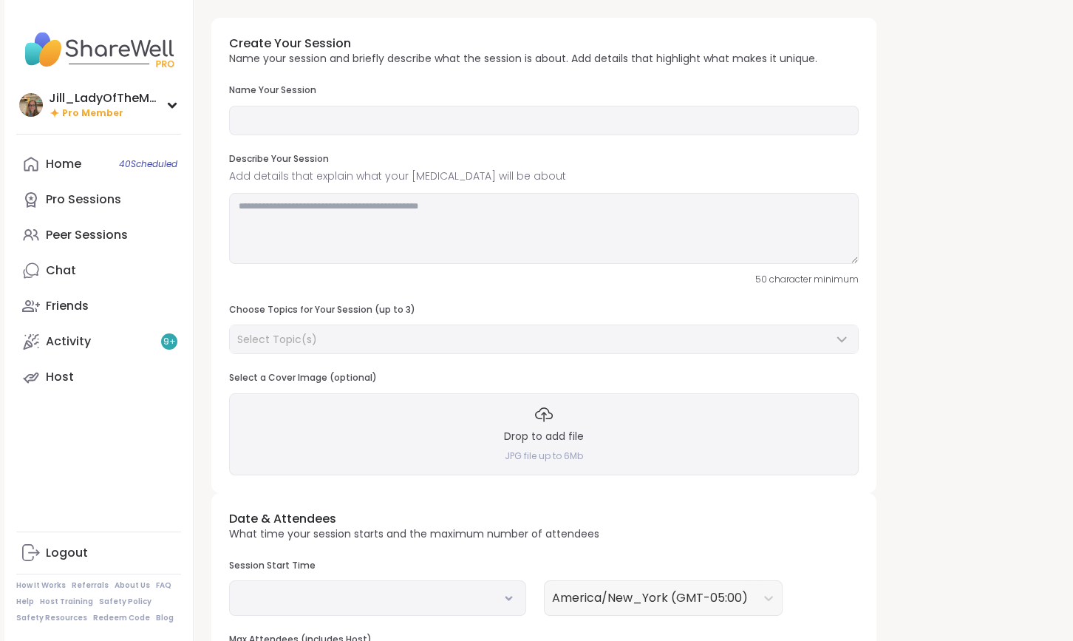
type input "**********"
type textarea "**********"
type input "**"
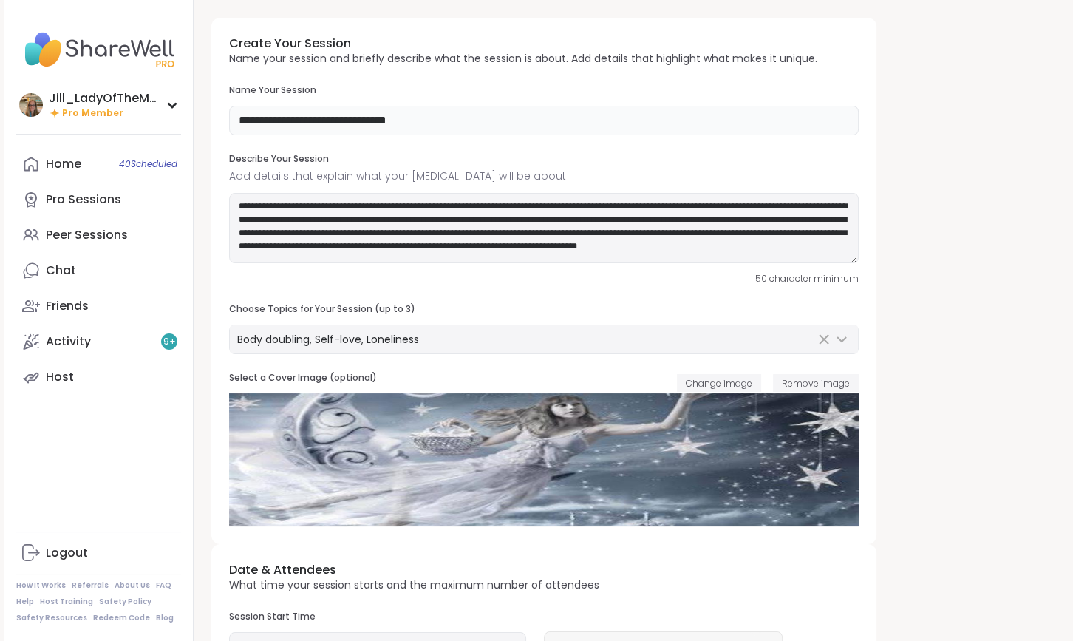
drag, startPoint x: 328, startPoint y: 120, endPoint x: 192, endPoint y: 120, distance: 136.0
click at [192, 120] on div "**********" at bounding box center [536, 513] width 1064 height 1026
click at [322, 117] on input "**********" at bounding box center [544, 121] width 630 height 30
type input "**********"
click at [347, 205] on textarea "**********" at bounding box center [544, 228] width 630 height 71
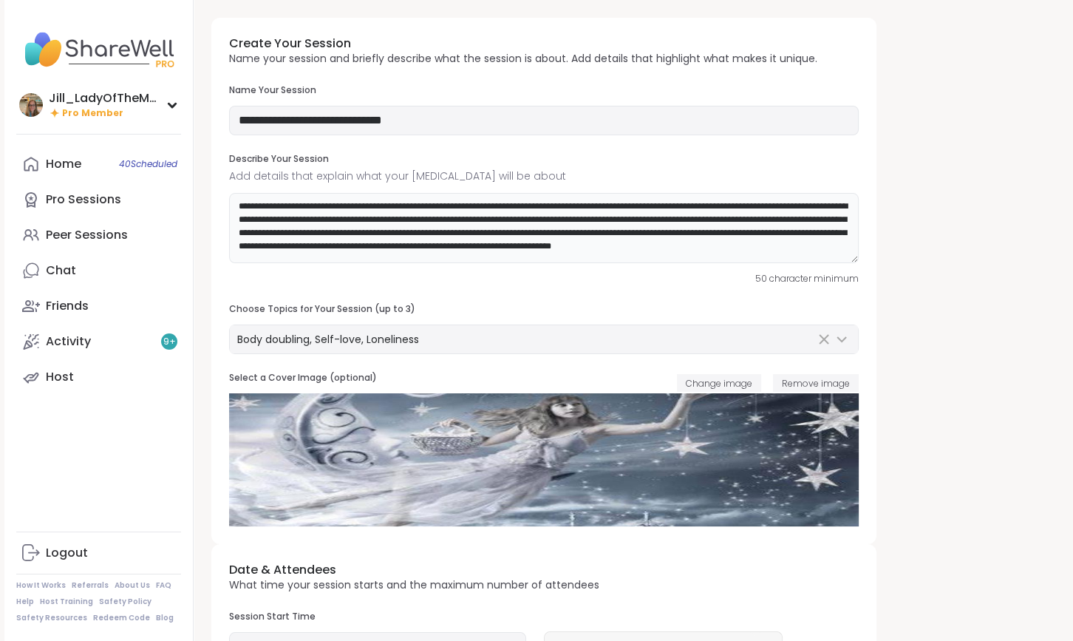
click at [480, 259] on textarea "**********" at bounding box center [544, 228] width 630 height 71
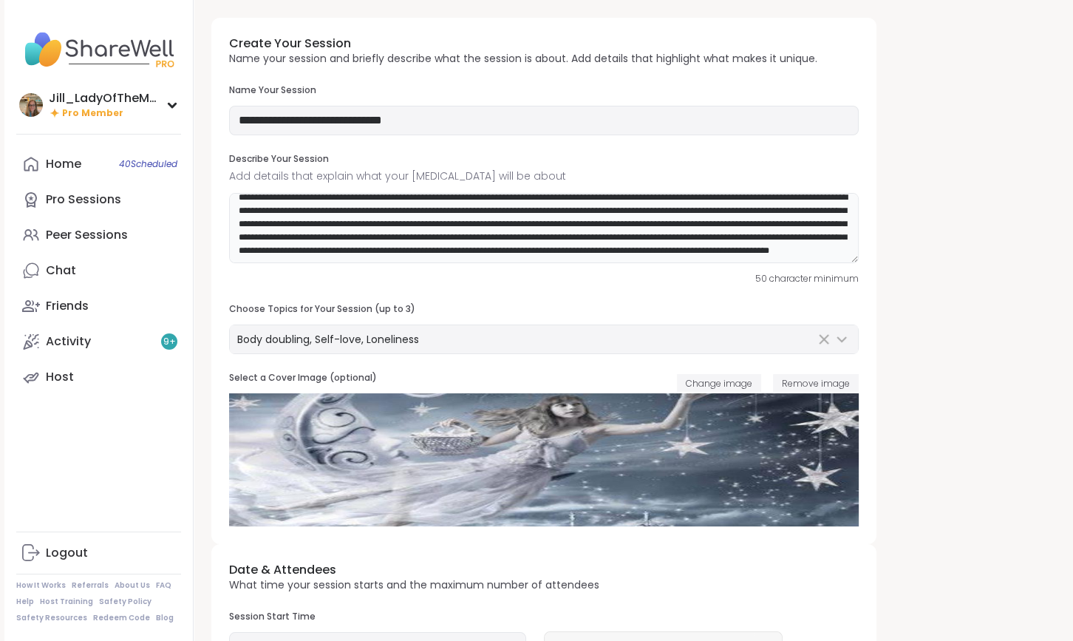
scroll to position [29, 0]
click at [730, 230] on textarea "**********" at bounding box center [544, 228] width 630 height 71
click at [534, 259] on textarea "**********" at bounding box center [544, 228] width 630 height 71
click at [276, 258] on textarea "**********" at bounding box center [544, 228] width 630 height 71
click at [359, 262] on textarea "**********" at bounding box center [544, 228] width 630 height 71
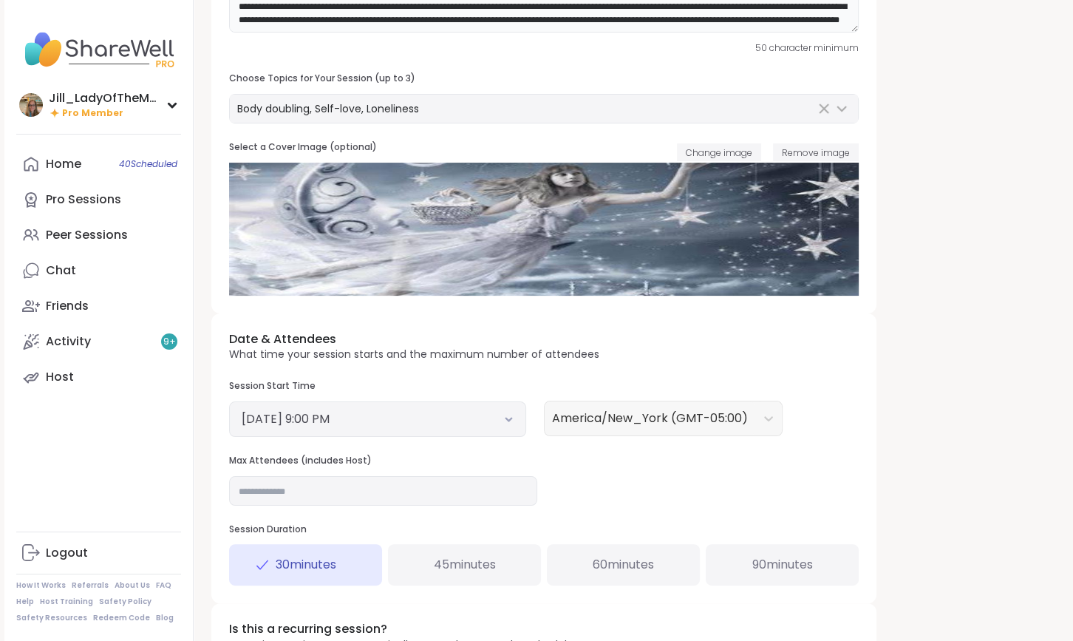
scroll to position [237, 0]
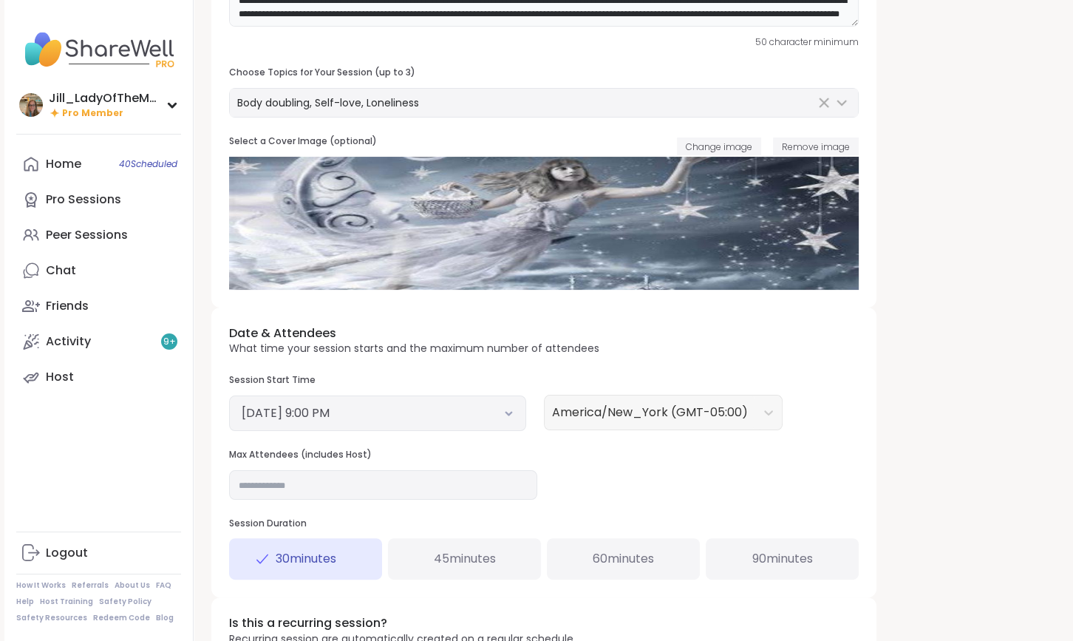
type textarea "**********"
click at [498, 418] on button "August 30, 2025 9:00 PM" at bounding box center [378, 413] width 272 height 18
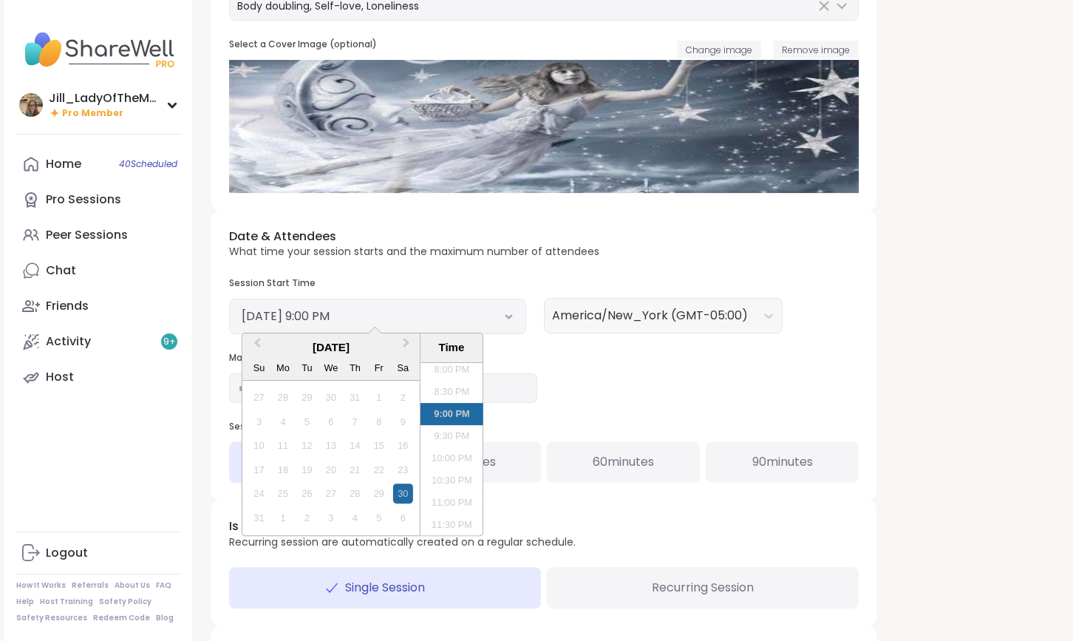
scroll to position [336, 0]
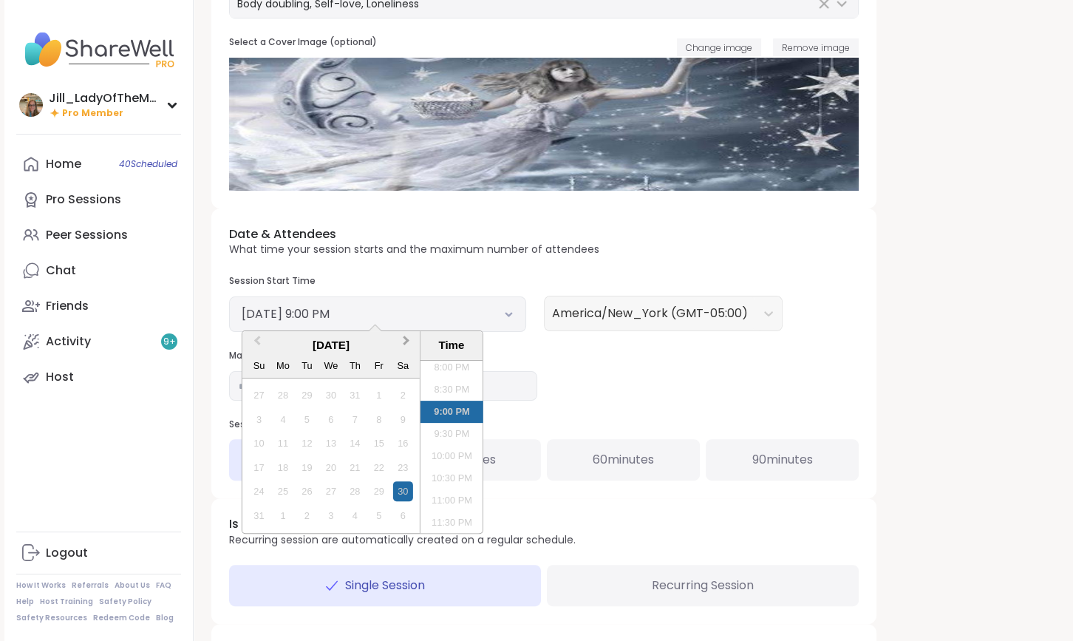
click at [401, 334] on button "Next Month" at bounding box center [408, 345] width 24 height 24
click at [254, 419] on div "7" at bounding box center [259, 420] width 20 height 20
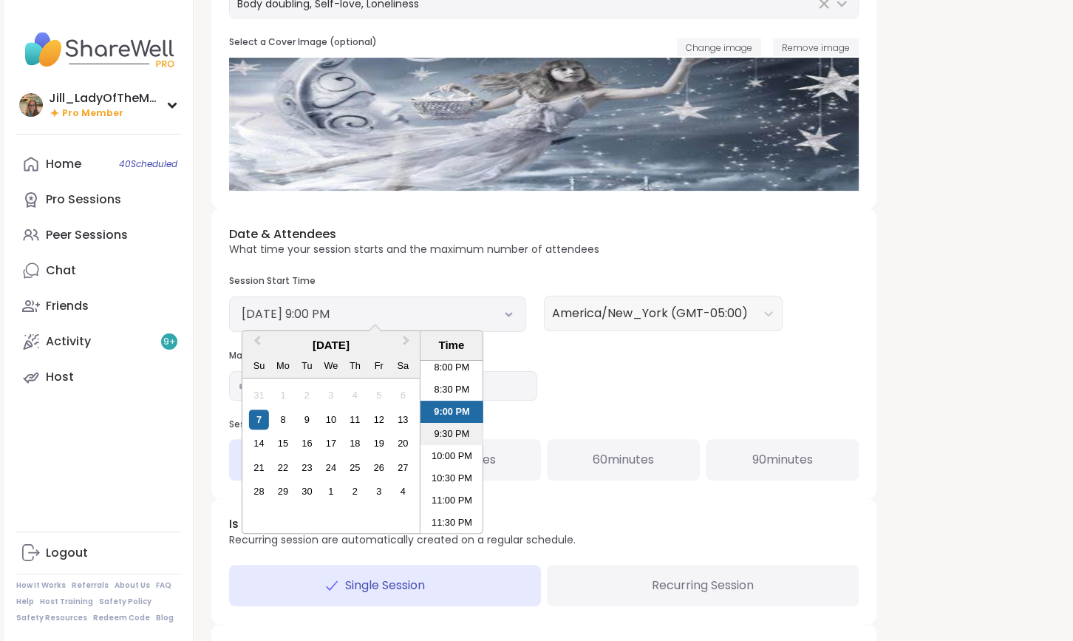
click at [451, 432] on li "9:30 PM" at bounding box center [452, 434] width 63 height 22
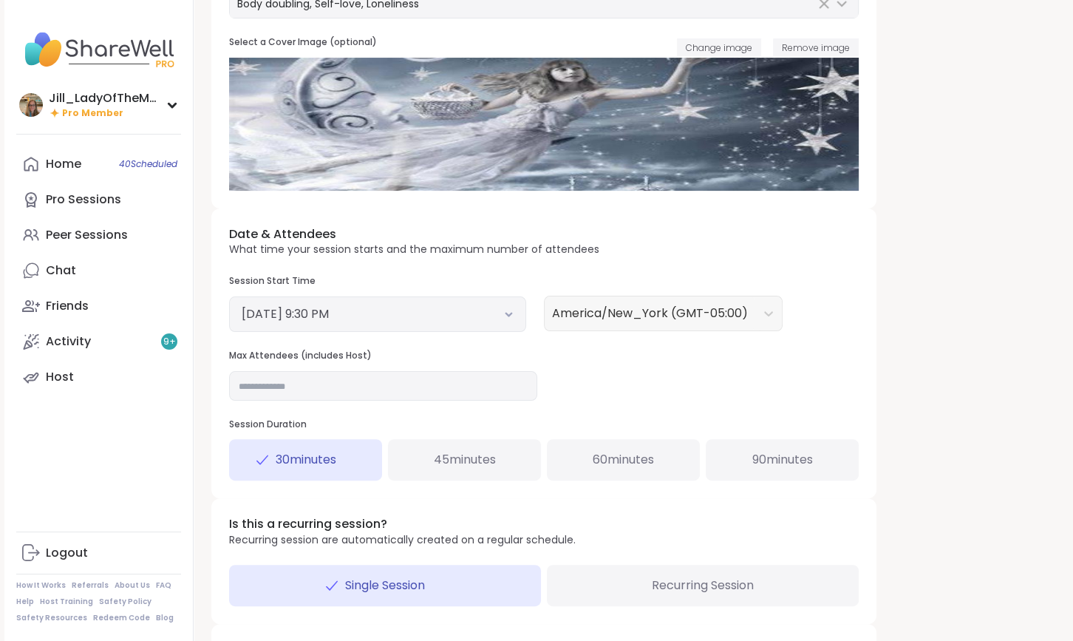
click at [792, 472] on div "90 minutes" at bounding box center [782, 459] width 153 height 41
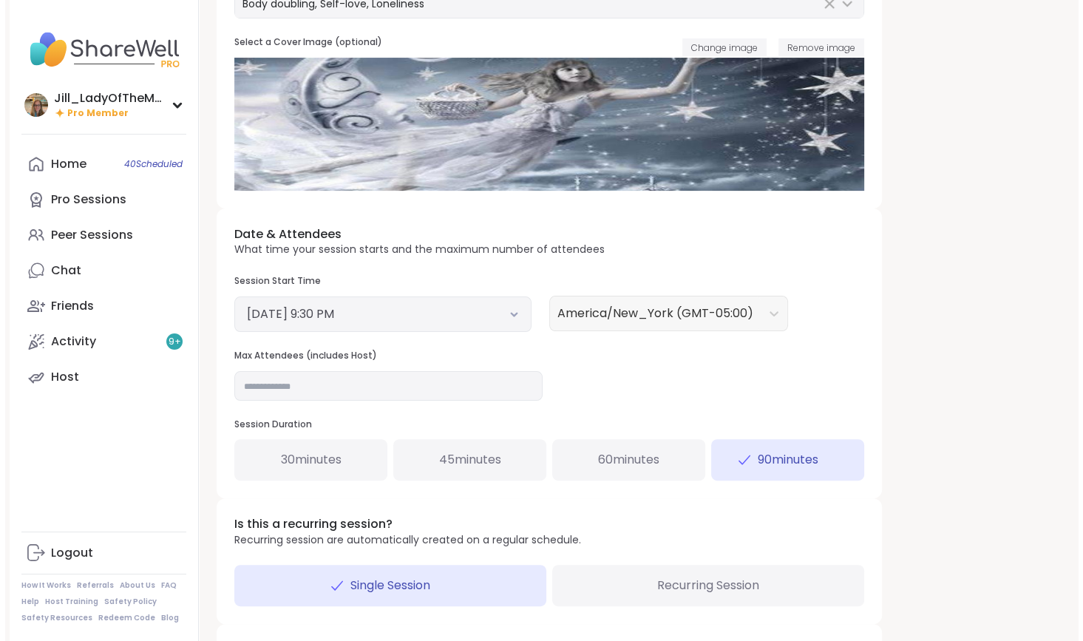
scroll to position [399, 0]
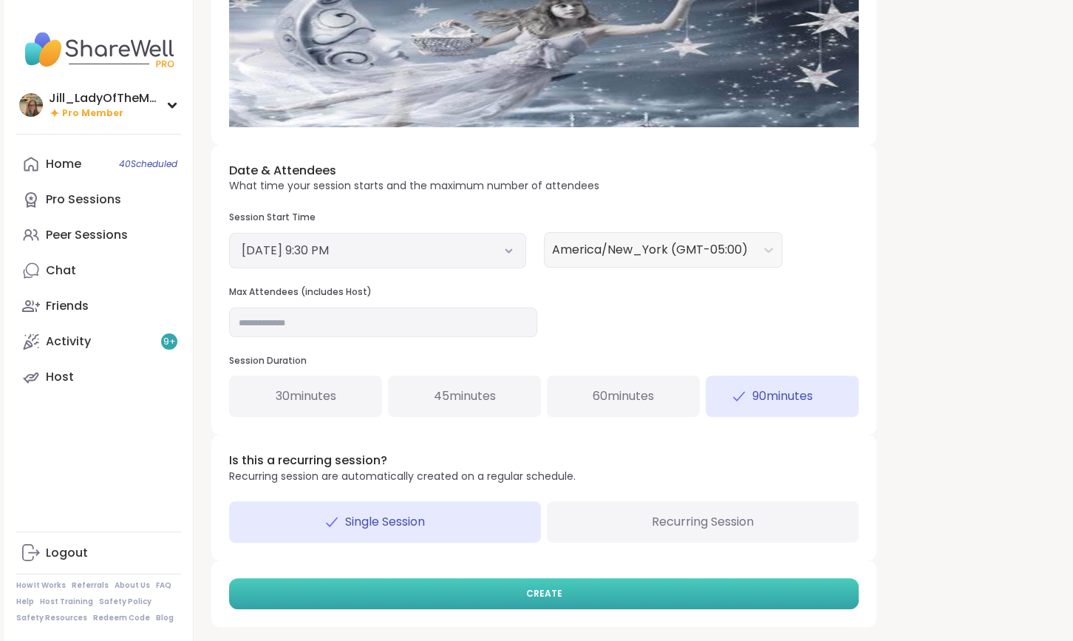
click at [528, 594] on span "CREATE" at bounding box center [544, 593] width 36 height 13
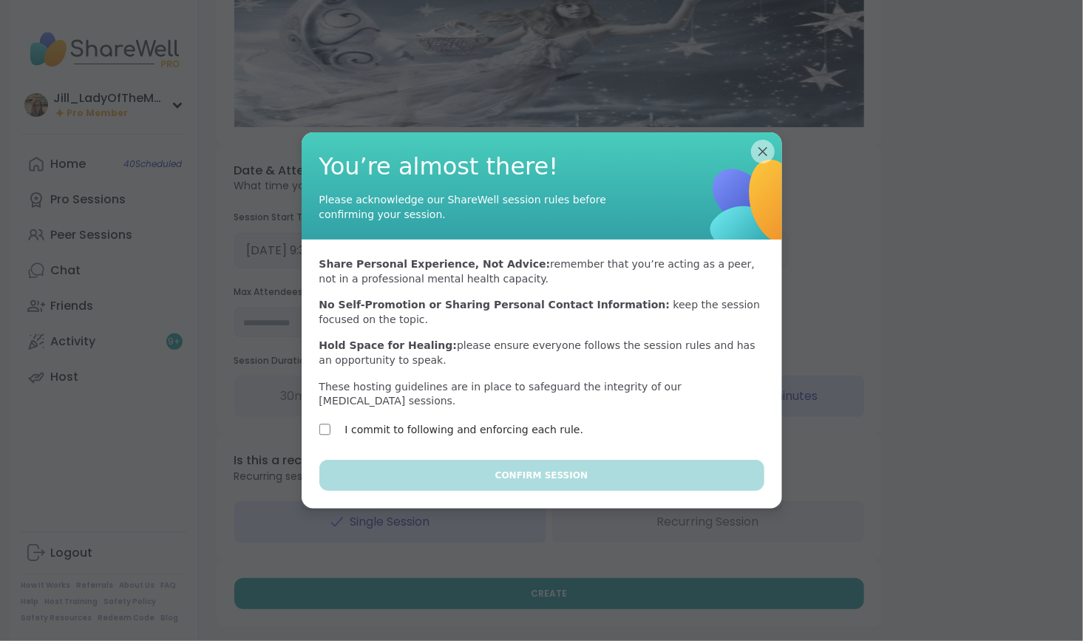
click at [515, 425] on label "I commit to following and enforcing each rule." at bounding box center [464, 430] width 239 height 18
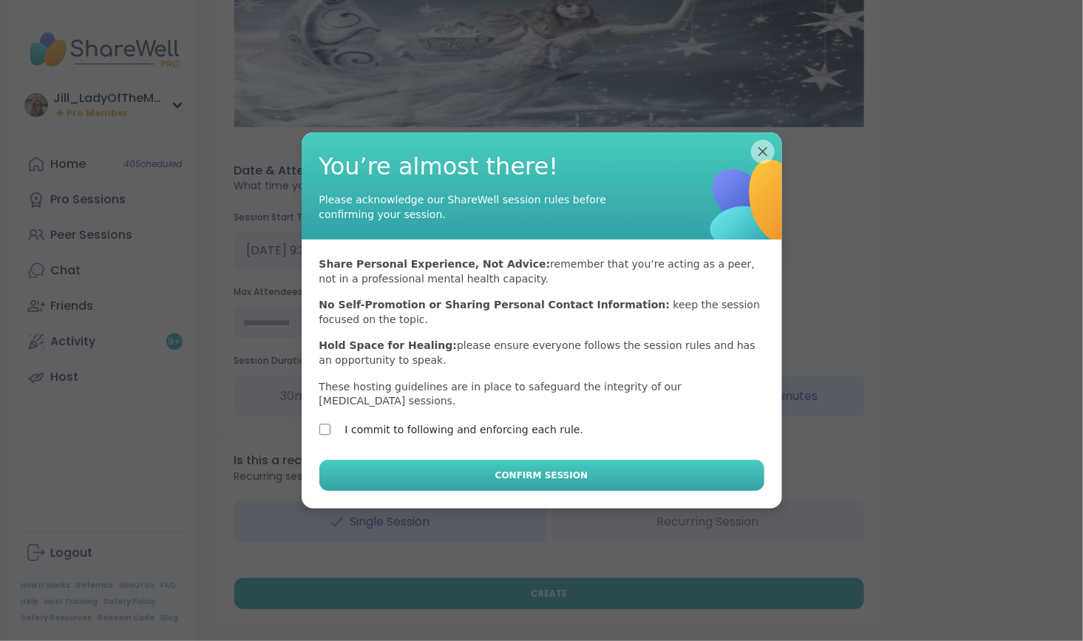
click at [525, 469] on span "Confirm Session" at bounding box center [541, 475] width 92 height 13
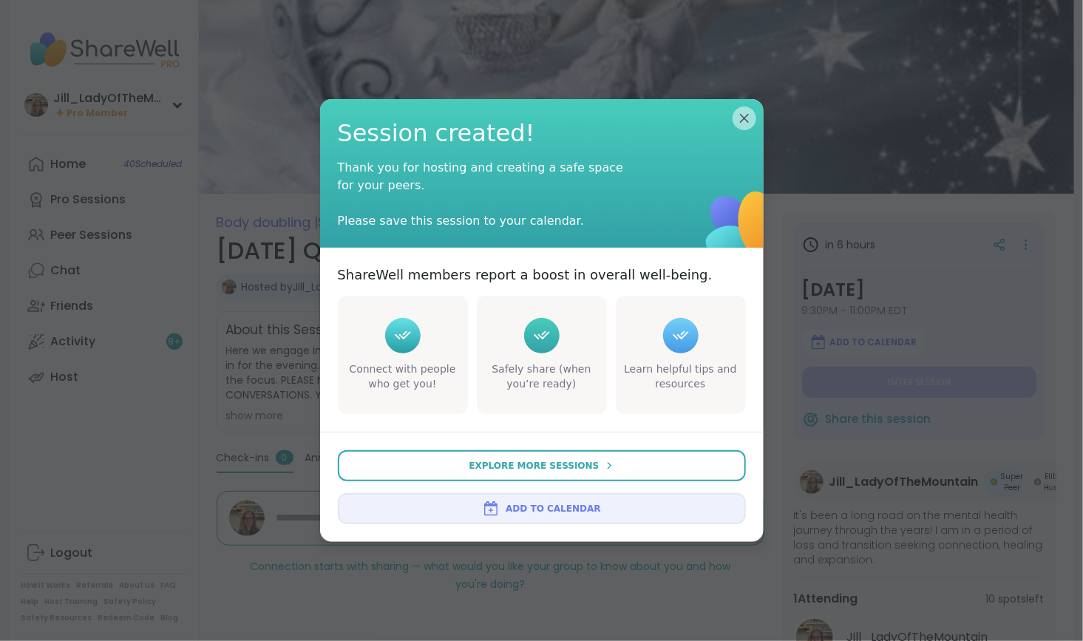
click at [528, 503] on span "Add to Calendar" at bounding box center [553, 508] width 95 height 13
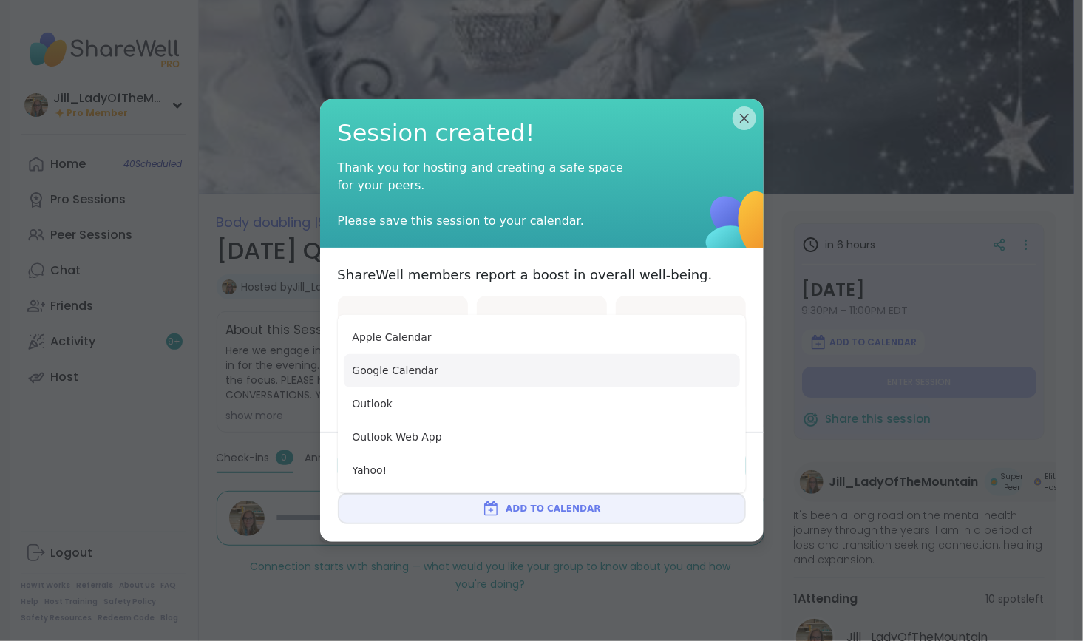
click at [521, 384] on button "Google Calendar" at bounding box center [542, 370] width 396 height 33
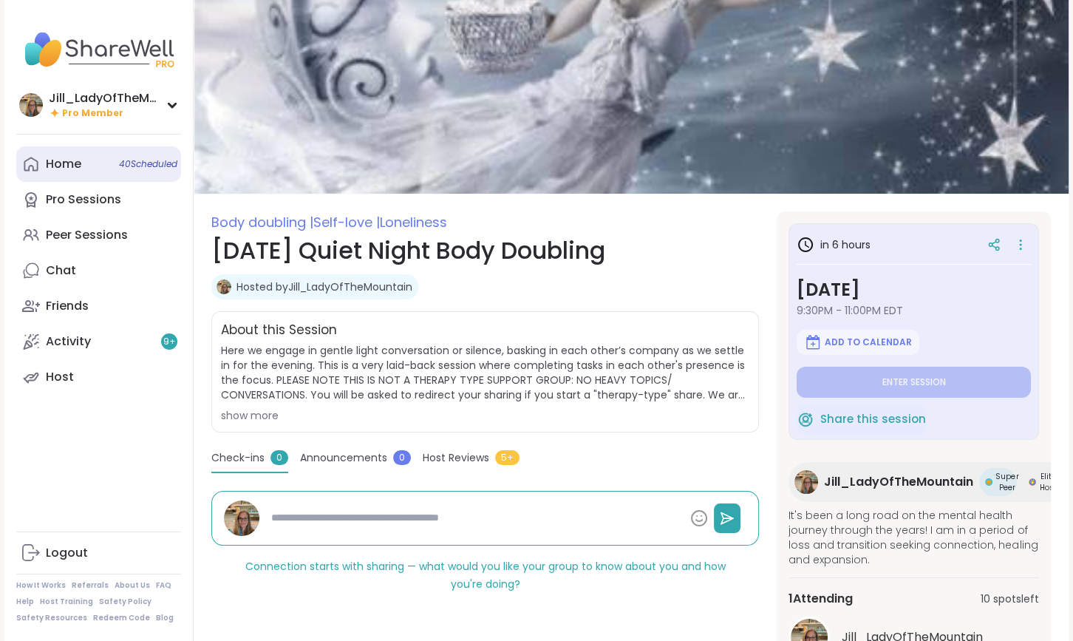
click at [127, 166] on span "40 Scheduled" at bounding box center [148, 164] width 58 height 12
type textarea "*"
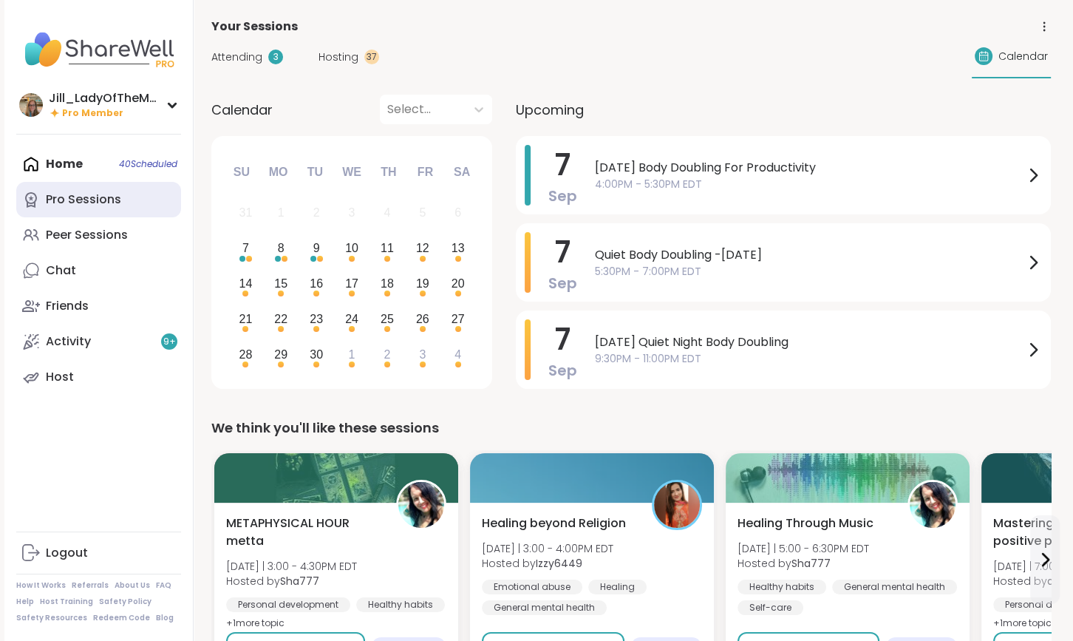
click at [129, 201] on link "Pro Sessions" at bounding box center [98, 199] width 165 height 35
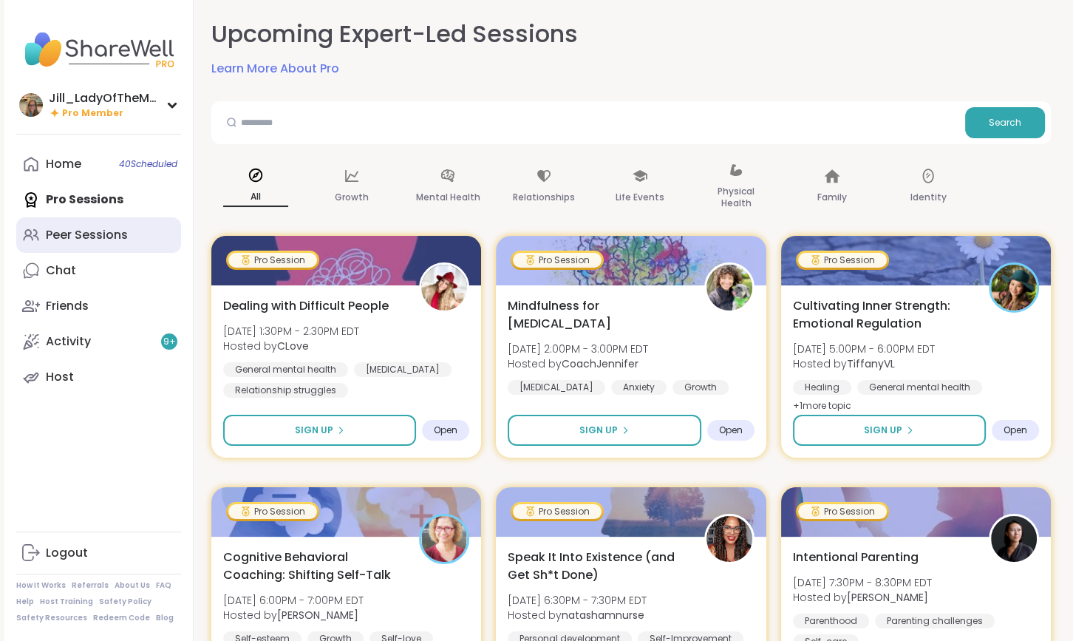
click at [131, 240] on link "Peer Sessions" at bounding box center [98, 234] width 165 height 35
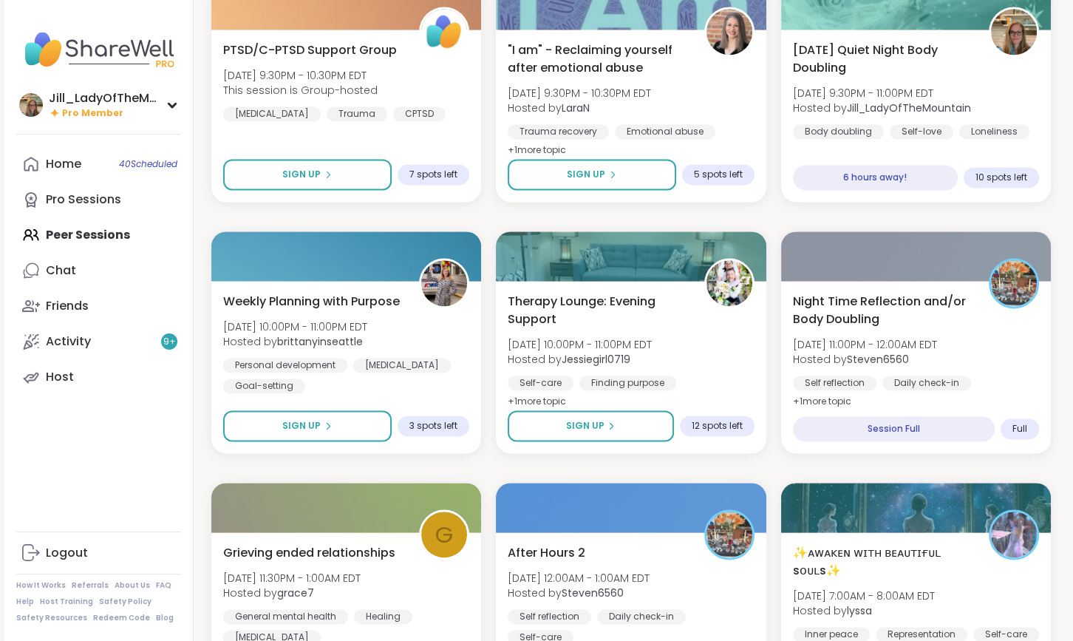
scroll to position [2245, 0]
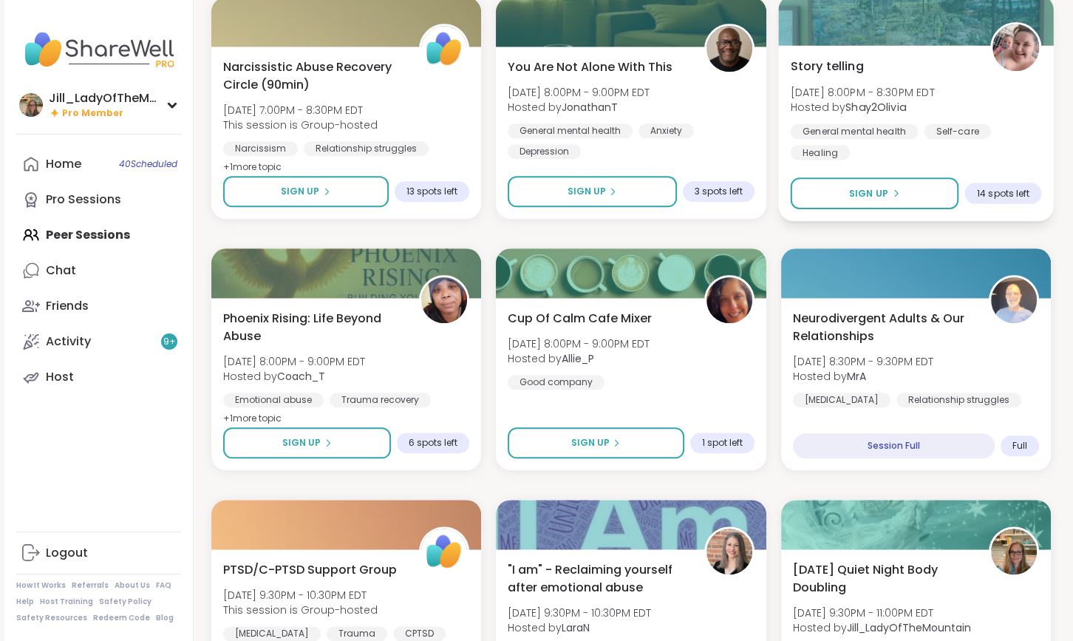
scroll to position [1396, 0]
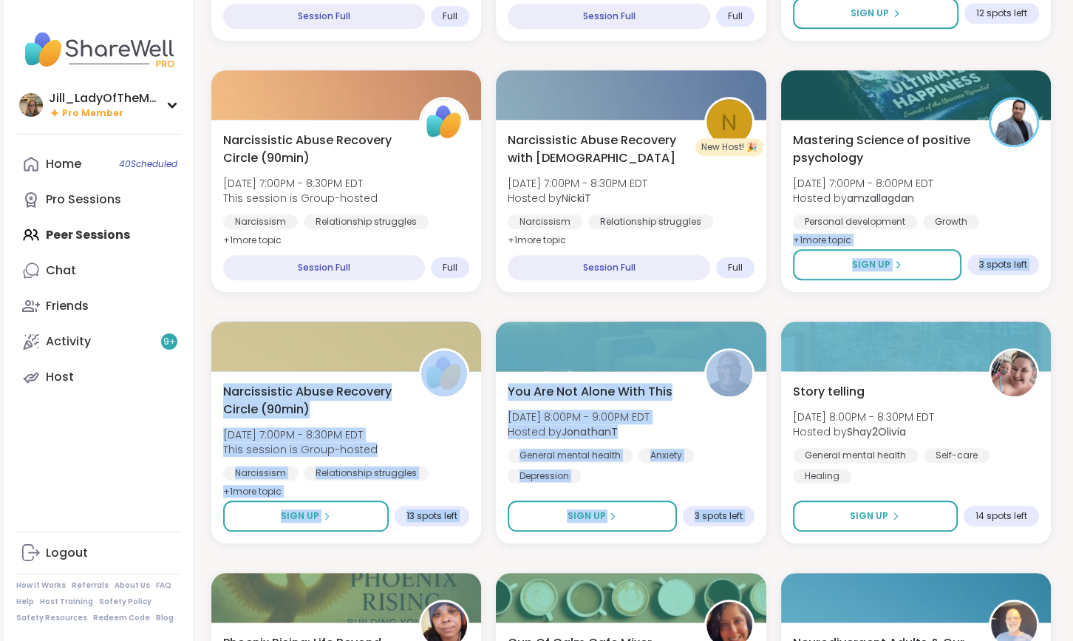
drag, startPoint x: 1068, startPoint y: 287, endPoint x: 1053, endPoint y: 225, distance: 63.1
click at [1053, 225] on div "Jill_LadyOfTheMountain Pro Member Jill_LadyOfTheMountain Pro Member Profile Mem…" at bounding box center [536, 232] width 1073 height 3256
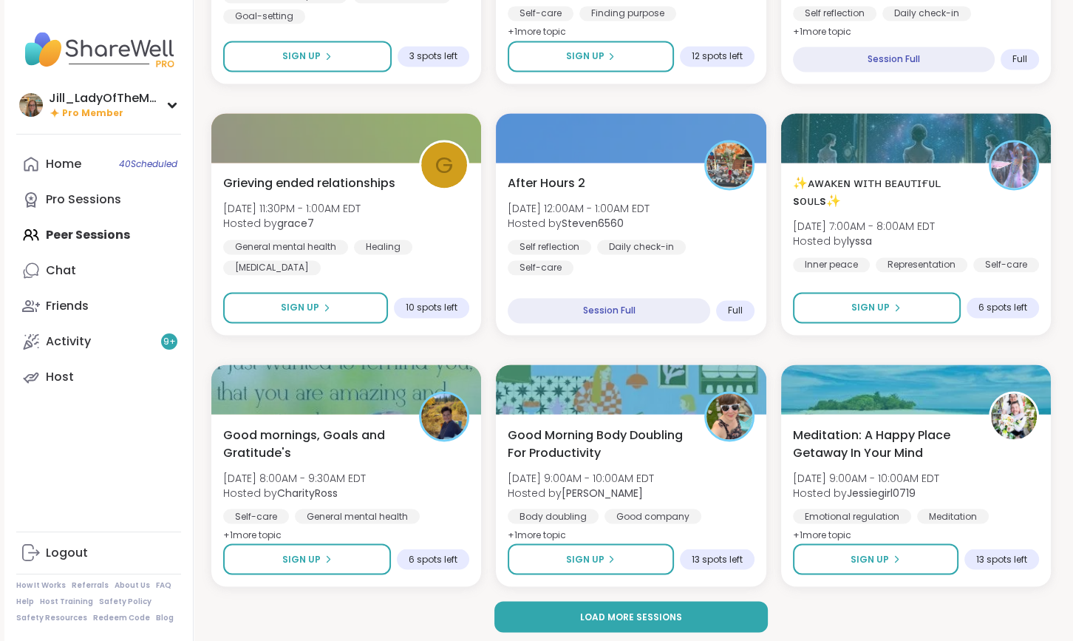
scroll to position [2614, 0]
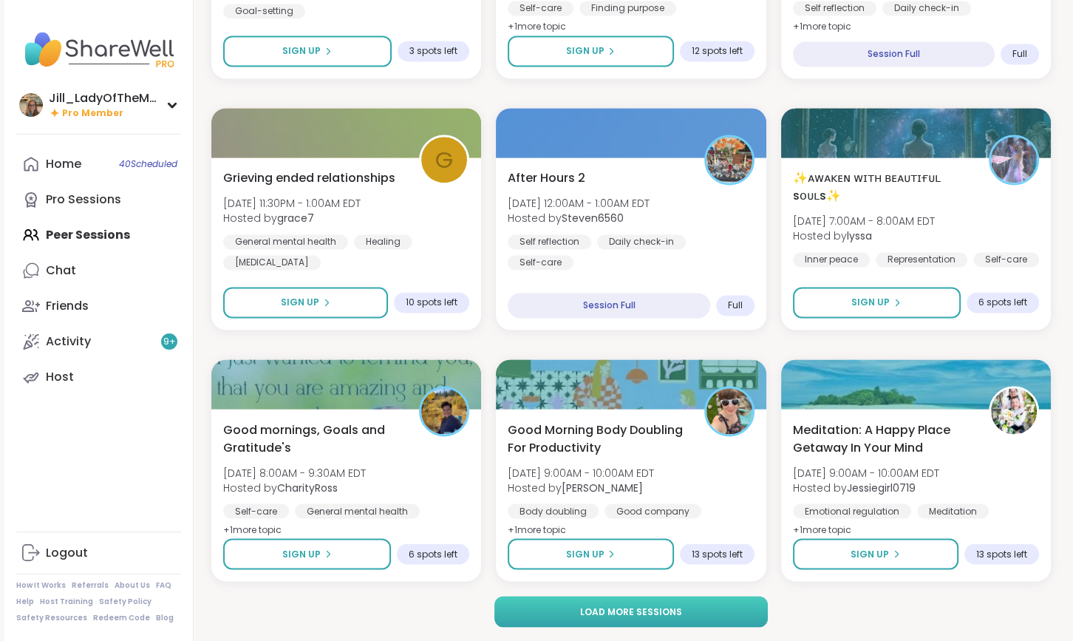
click at [622, 615] on span "Load more sessions" at bounding box center [631, 611] width 102 height 13
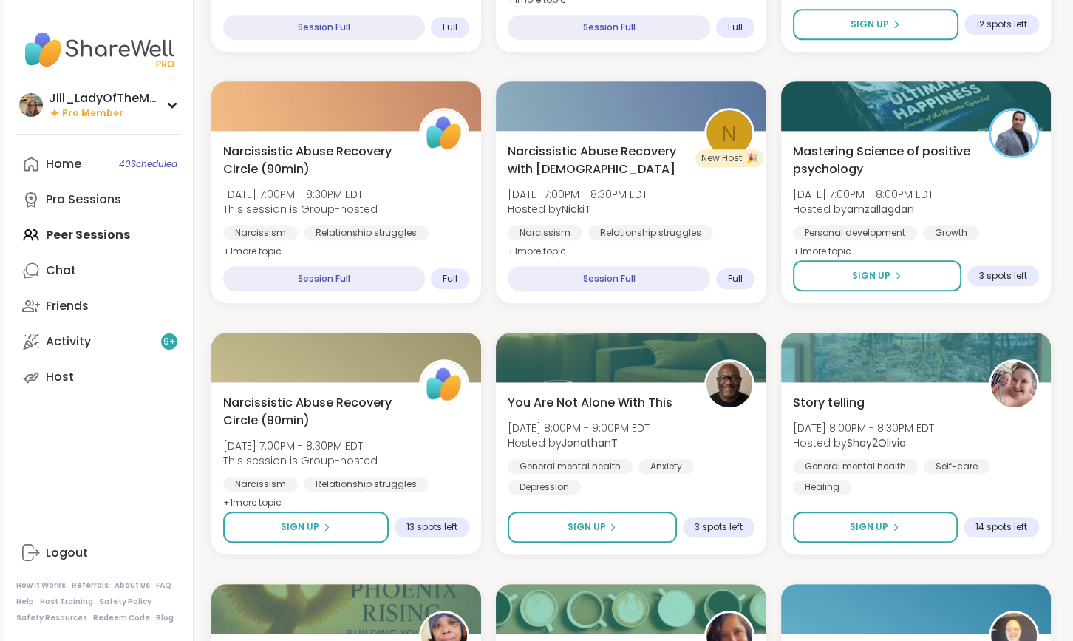
scroll to position [1430, 0]
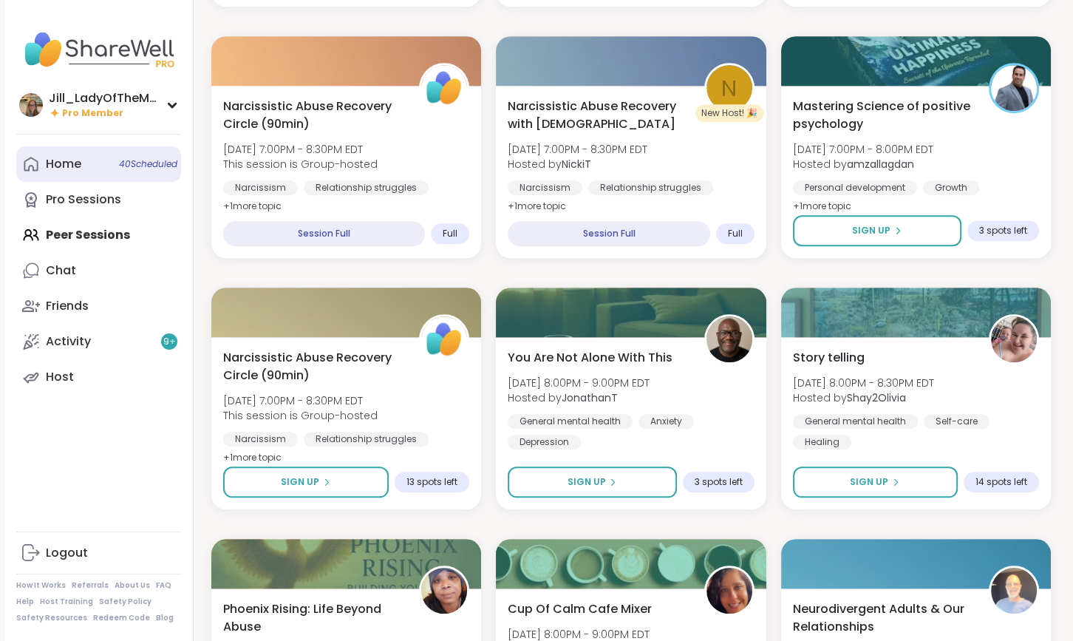
click at [135, 167] on span "40 Scheduled" at bounding box center [148, 164] width 58 height 12
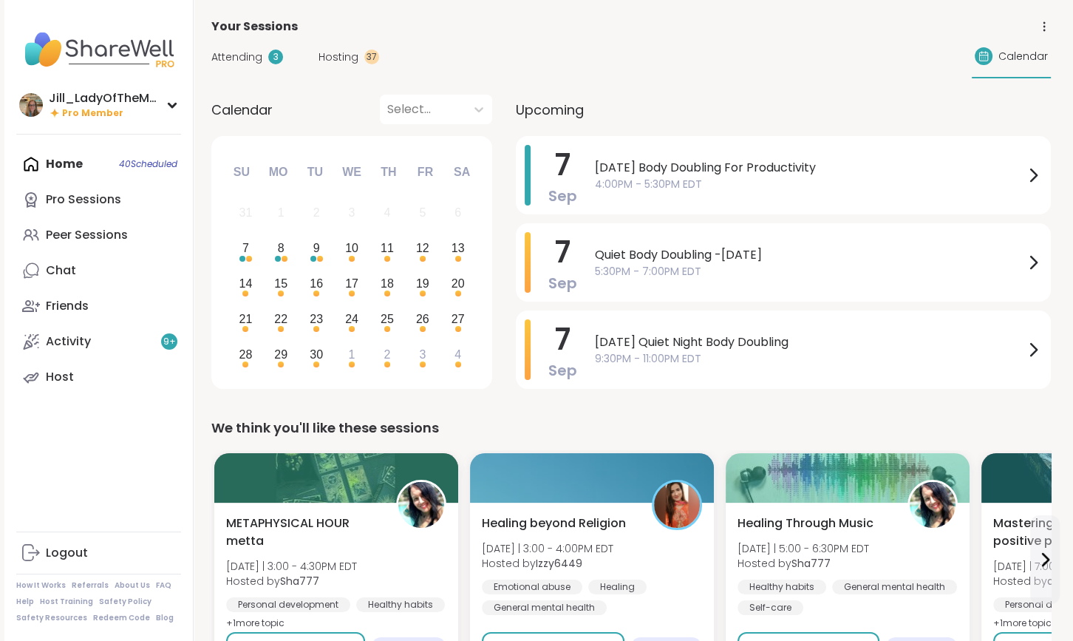
click at [323, 55] on span "Hosting" at bounding box center [339, 58] width 40 height 16
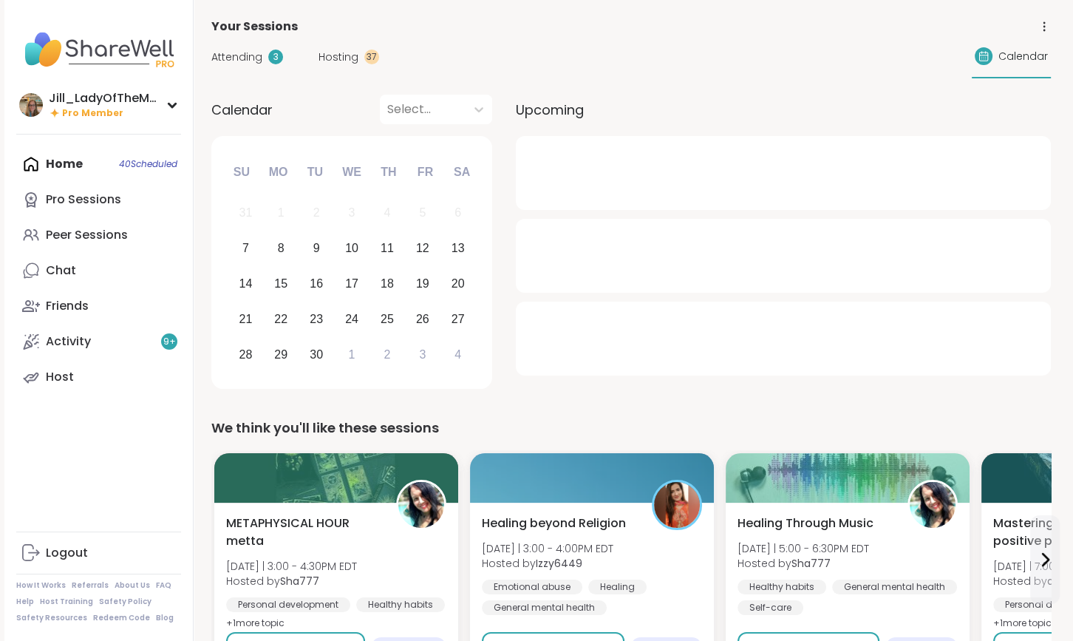
click at [324, 53] on span "Hosting" at bounding box center [339, 58] width 40 height 16
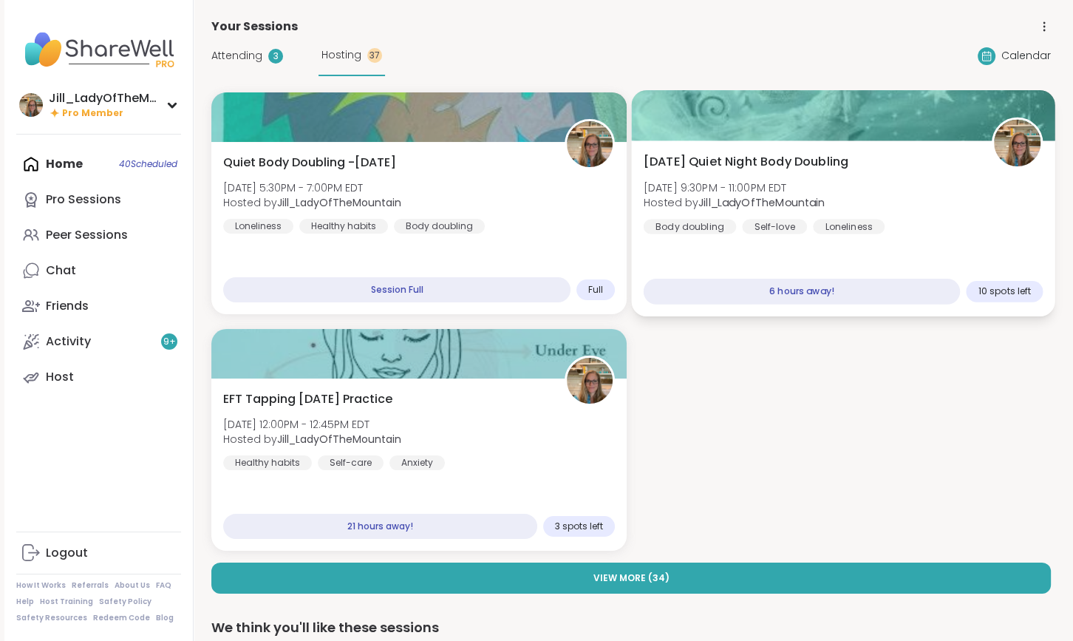
click at [912, 221] on div "[DATE] Quiet Night Body Doubling [DATE] 9:30PM - 11:00PM EDT Hosted by [PERSON_…" at bounding box center [844, 193] width 400 height 81
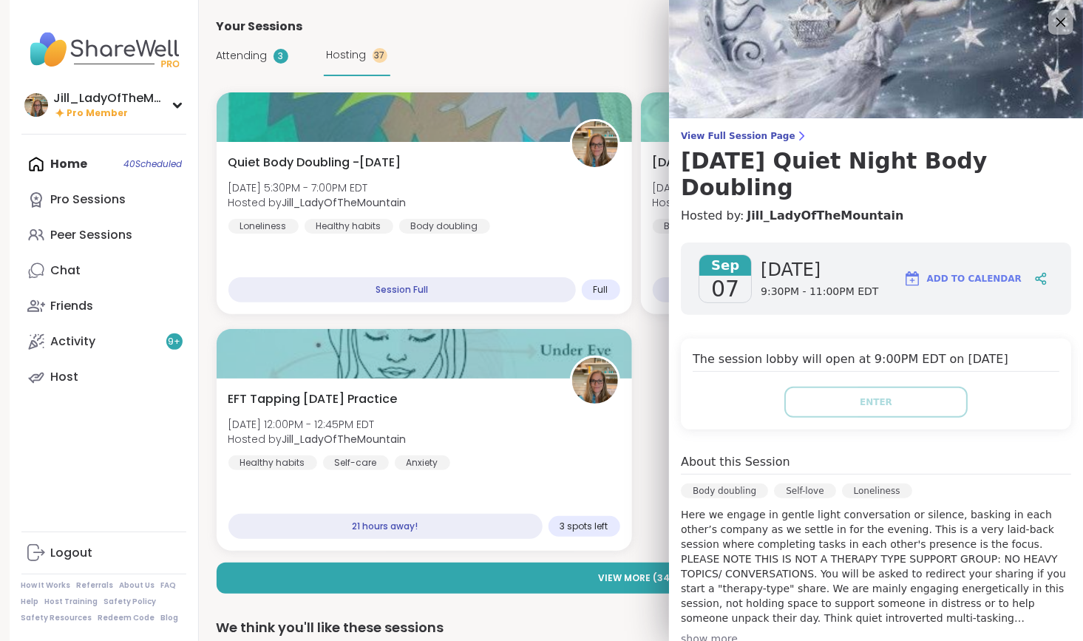
click at [1051, 17] on icon at bounding box center [1060, 22] width 18 height 18
